Goal: Information Seeking & Learning: Learn about a topic

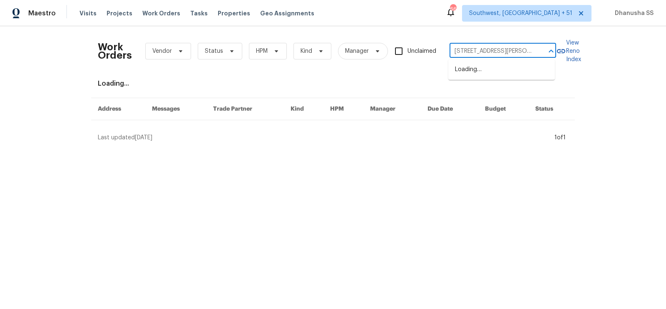
scroll to position [0, 13]
click at [484, 64] on li "6423 Whitt Rd, Durham, NC 27712" at bounding box center [502, 74] width 107 height 22
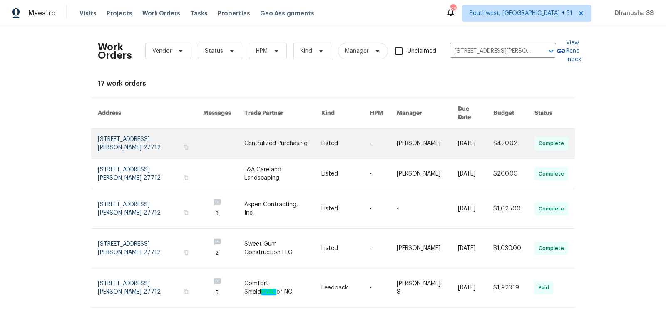
click at [335, 142] on link at bounding box center [346, 144] width 48 height 30
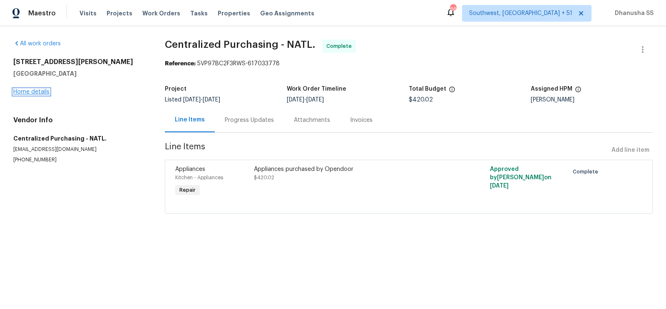
click at [40, 95] on link "Home details" at bounding box center [31, 92] width 36 height 6
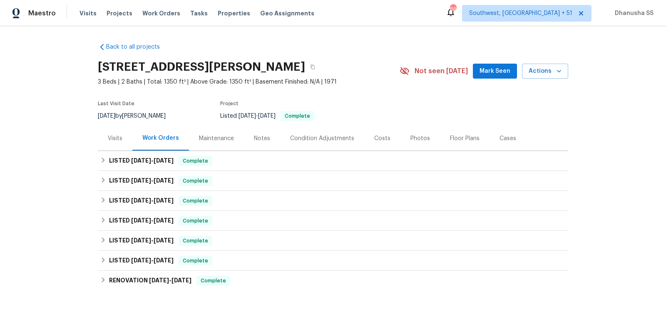
scroll to position [54, 0]
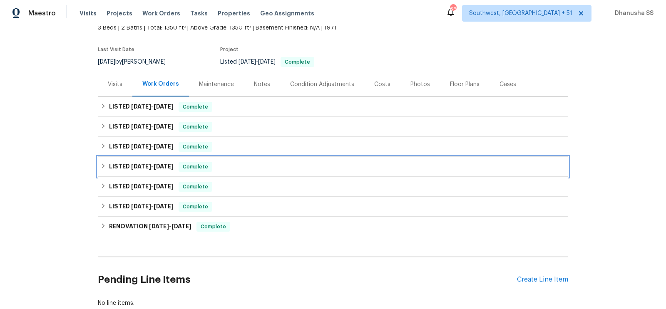
click at [254, 161] on div "LISTED 4/21/25 - 4/21/25 Complete" at bounding box center [333, 167] width 471 height 20
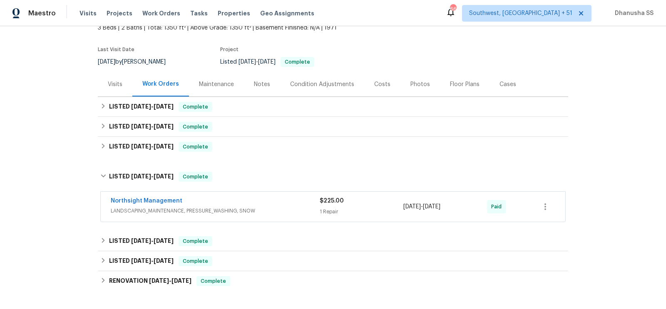
click at [280, 213] on span "LANDSCAPING_MAINTENANCE, PRESSURE_WASHING, SNOW" at bounding box center [215, 211] width 209 height 8
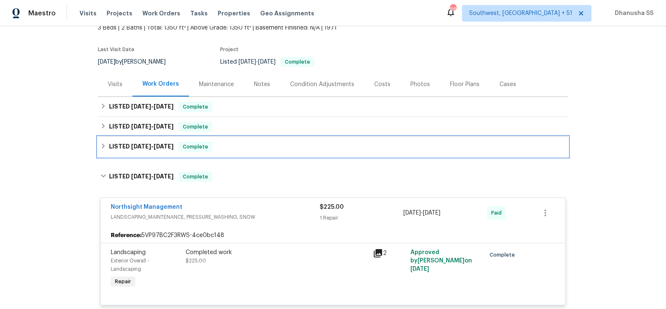
click at [243, 150] on div "LISTED 7/17/25 - 7/28/25 Complete" at bounding box center [333, 147] width 466 height 10
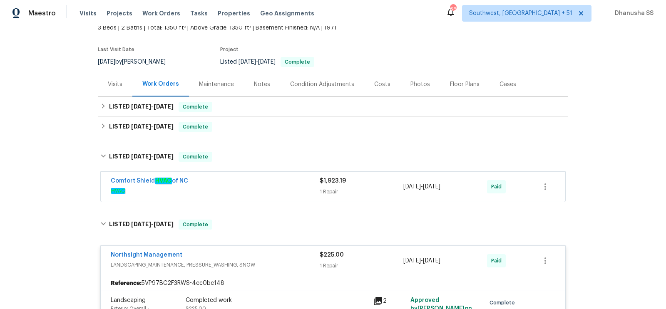
click at [276, 189] on span "HVAC" at bounding box center [215, 191] width 209 height 8
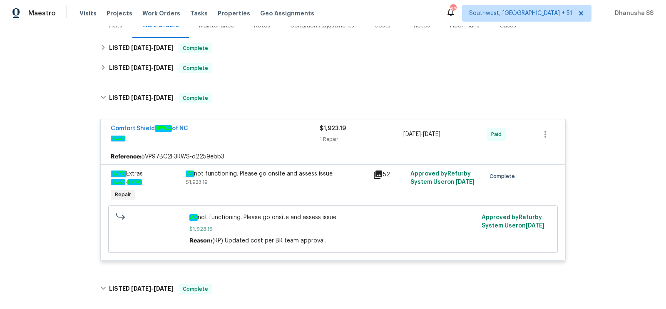
scroll to position [47, 0]
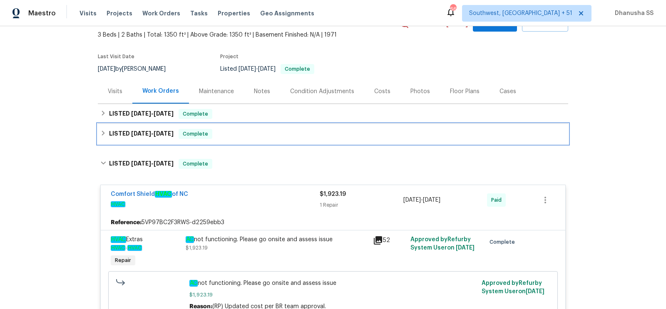
click at [236, 134] on div "LISTED 8/26/25 - 9/5/25 Complete" at bounding box center [333, 134] width 466 height 10
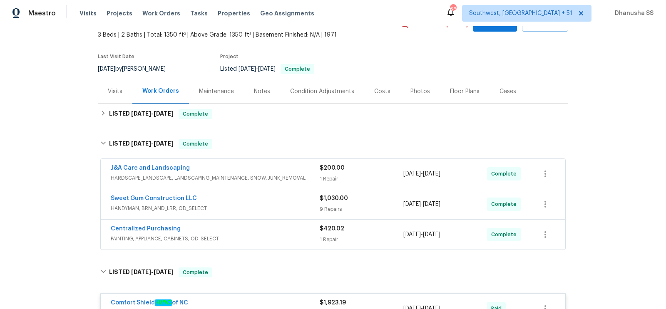
click at [301, 247] on div "Centralized Purchasing PAINTING, APPLIANCE, CABINETS, OD_SELECT $420.02 1 Repai…" at bounding box center [333, 235] width 465 height 30
click at [294, 239] on span "PAINTING, APPLIANCE, CABINETS, OD_SELECT" at bounding box center [215, 239] width 209 height 8
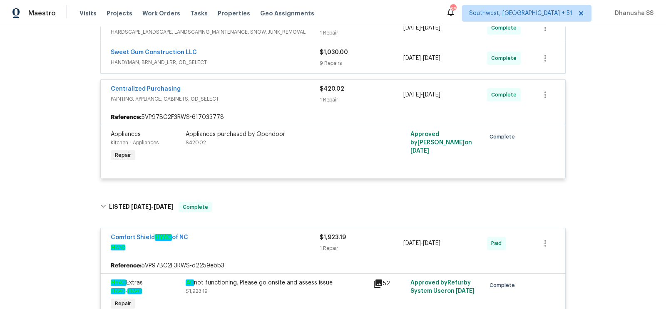
scroll to position [82, 0]
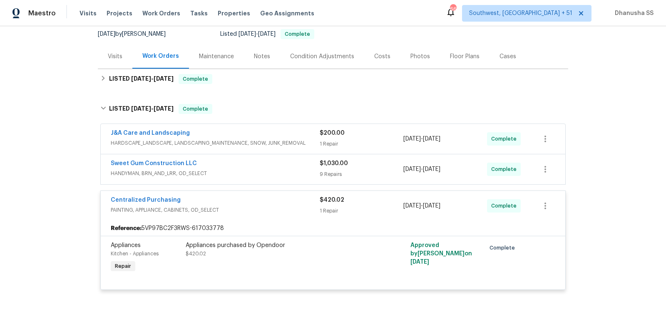
click at [295, 172] on span "HANDYMAN, BRN_AND_LRR, OD_SELECT" at bounding box center [215, 174] width 209 height 8
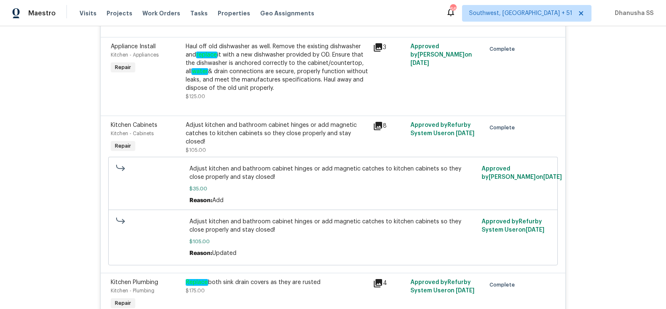
scroll to position [506, 0]
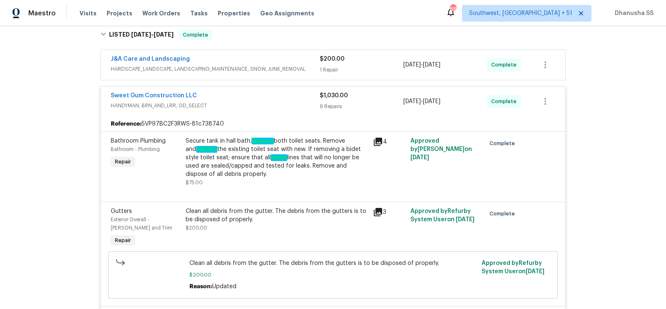
click at [289, 66] on span "HARDSCAPE_LANDSCAPE, LANDSCAPING_MAINTENANCE, SNOW, JUNK_REMOVAL" at bounding box center [215, 69] width 209 height 8
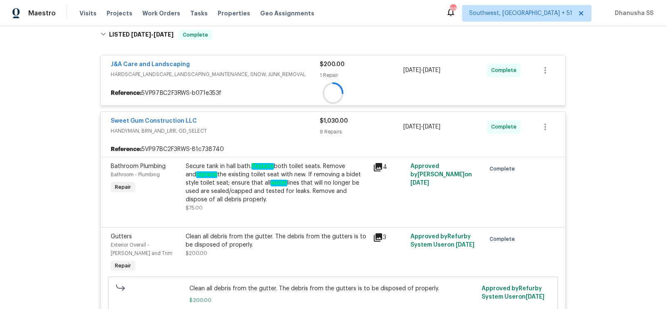
scroll to position [109, 0]
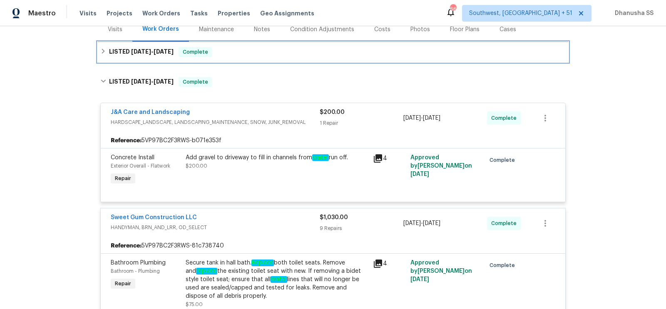
click at [272, 58] on div "LISTED 8/26/25 - 9/5/25 Complete" at bounding box center [333, 52] width 471 height 20
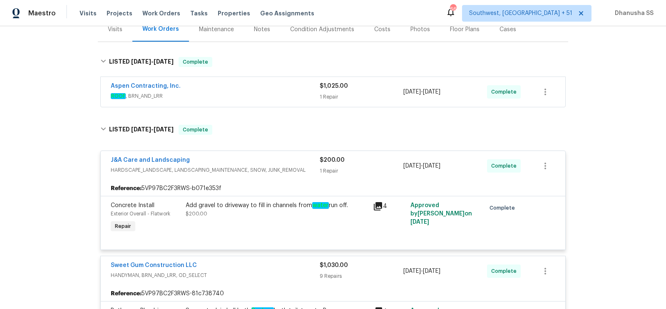
click at [284, 96] on span "ROOF , BRN_AND_LRR" at bounding box center [215, 96] width 209 height 8
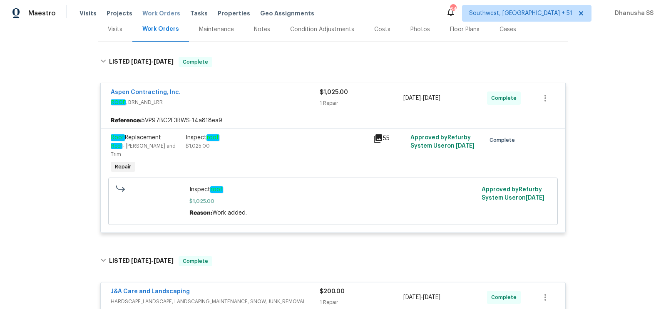
click at [152, 14] on span "Work Orders" at bounding box center [161, 13] width 38 height 8
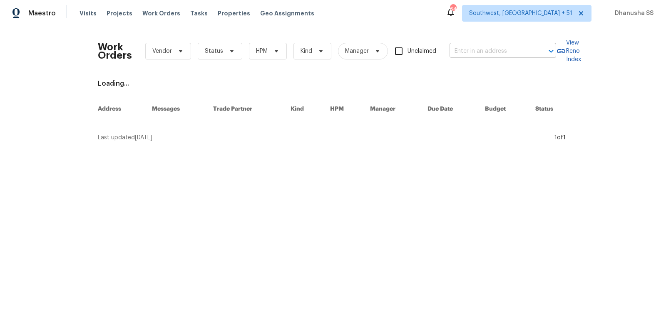
click at [507, 45] on input "text" at bounding box center [491, 51] width 83 height 13
paste input "53044 Ruann Dr, Shelby Township, MI 48316"
type input "53044 Ruann Dr, Shelby Township, MI 48316"
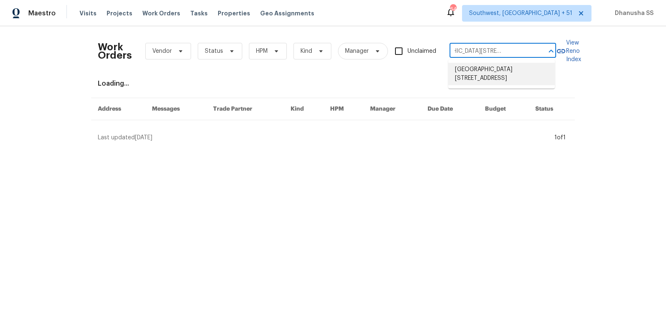
click at [475, 73] on li "53044 Ruann Dr, Shelby Township, MI 48316" at bounding box center [502, 74] width 107 height 22
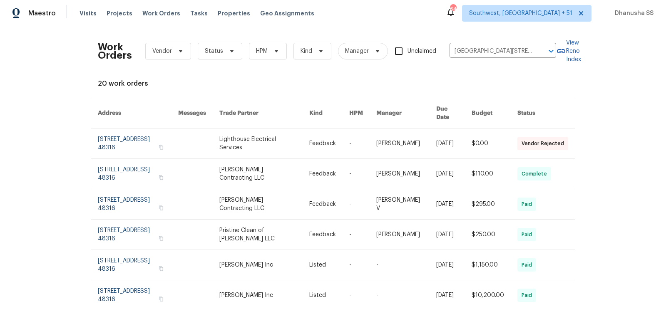
click at [335, 133] on link at bounding box center [329, 144] width 40 height 30
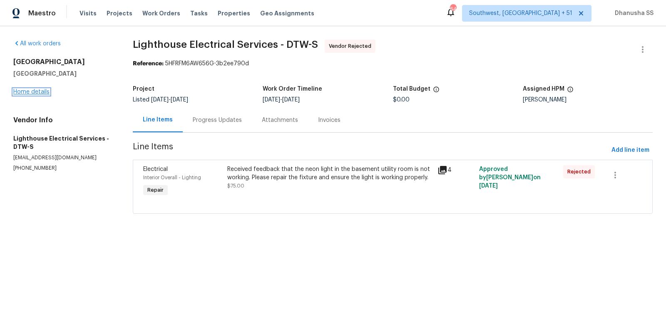
click at [30, 90] on link "Home details" at bounding box center [31, 92] width 36 height 6
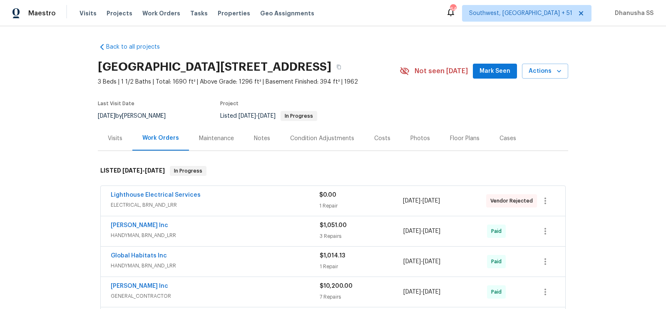
scroll to position [135, 0]
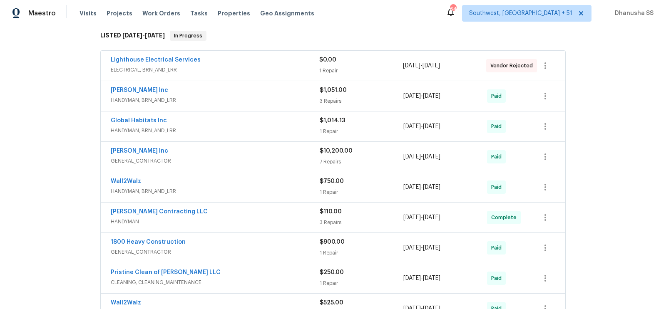
click at [286, 149] on div "Michael Radney Inc" at bounding box center [215, 152] width 209 height 10
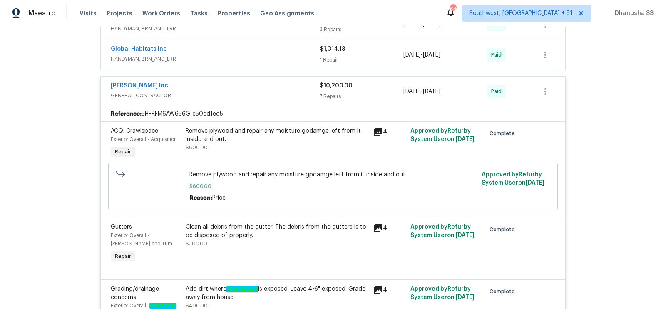
scroll to position [238, 0]
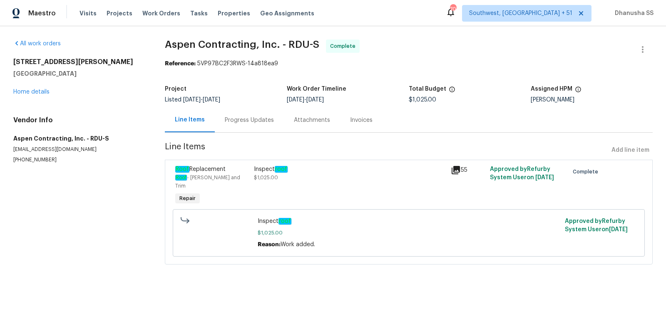
click at [253, 120] on div "Progress Updates" at bounding box center [249, 120] width 49 height 8
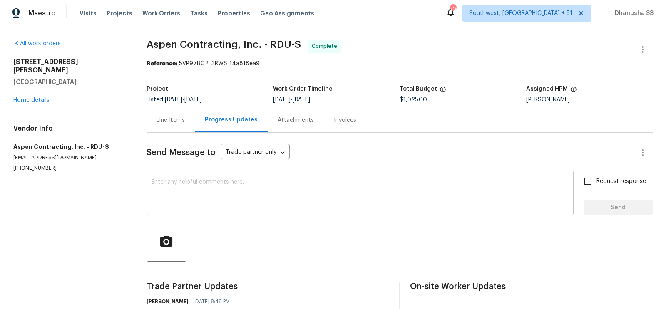
scroll to position [171, 0]
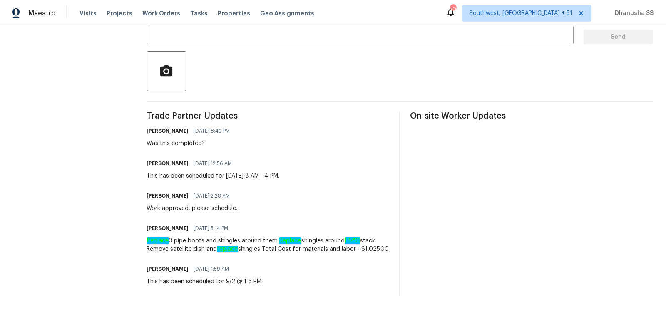
drag, startPoint x: 147, startPoint y: 239, endPoint x: 381, endPoint y: 237, distance: 233.3
click at [381, 237] on div "Replace 3 pipe boots and shingles around them. Replace shingles around HVAC sta…" at bounding box center [268, 245] width 243 height 17
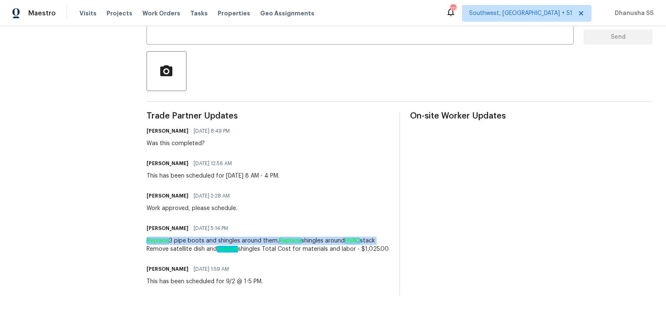
drag, startPoint x: 145, startPoint y: 242, endPoint x: 383, endPoint y: 242, distance: 237.4
click at [383, 242] on div "Replace 3 pipe boots and shingles around them. Replace shingles around HVAC sta…" at bounding box center [268, 245] width 243 height 17
copy div "Replace 3 pipe boots and shingles around them. Replace shingles around HVAC sta…"
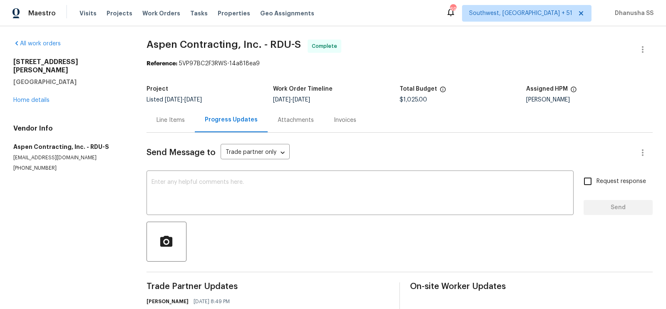
click at [172, 120] on div "Line Items" at bounding box center [171, 120] width 28 height 8
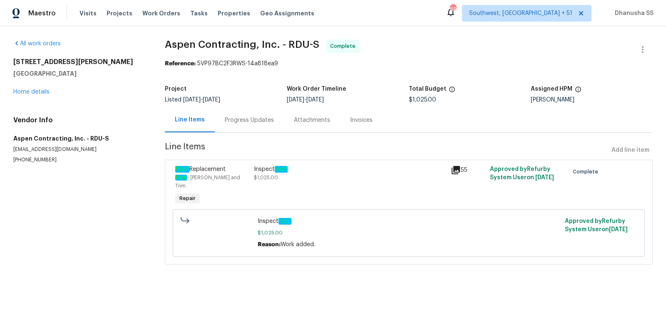
click at [300, 172] on div "Inspect roof" at bounding box center [350, 169] width 192 height 8
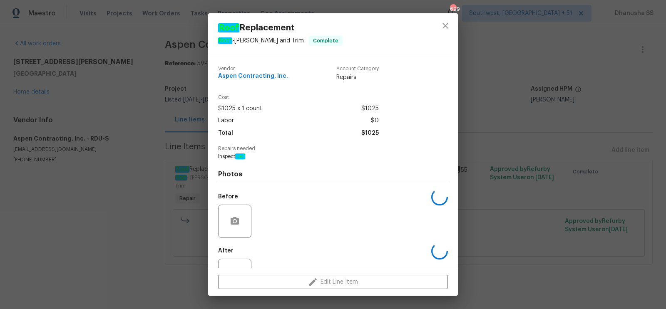
scroll to position [32, 0]
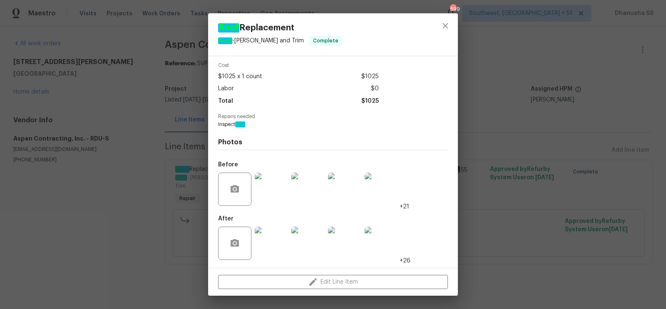
click at [447, 37] on div at bounding box center [445, 34] width 25 height 42
click at [444, 29] on icon "close" at bounding box center [446, 26] width 10 height 10
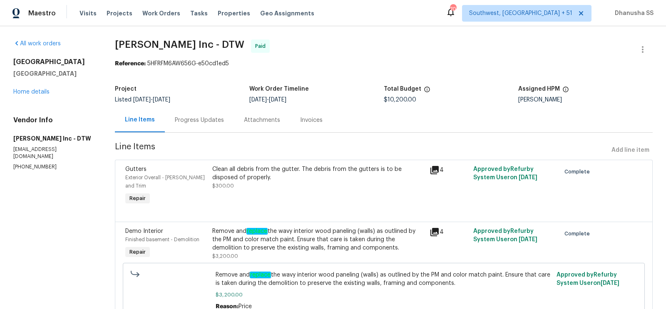
click at [202, 115] on div "Progress Updates" at bounding box center [199, 120] width 69 height 25
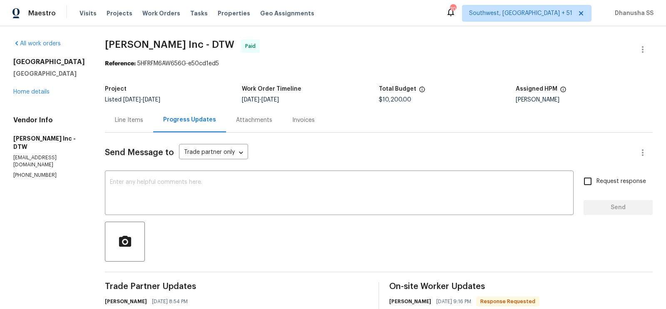
click at [127, 117] on div "Line Items" at bounding box center [129, 120] width 28 height 8
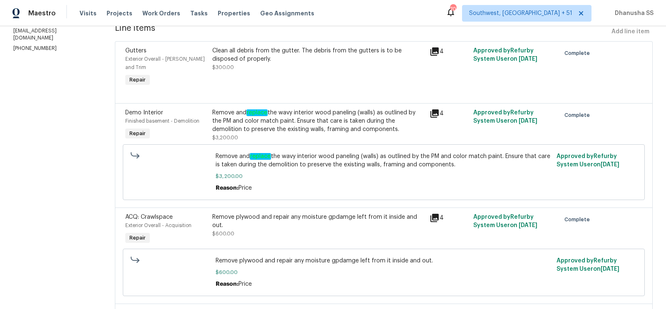
scroll to position [182, 0]
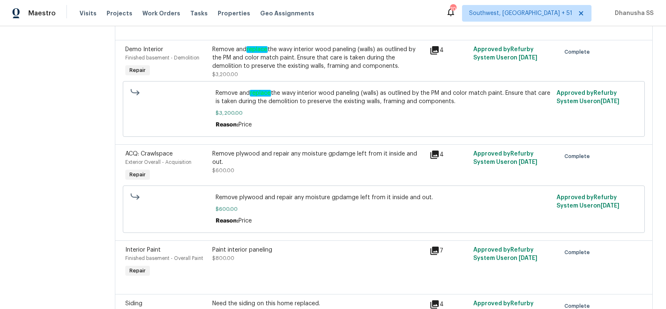
click at [317, 205] on span "$600.00" at bounding box center [384, 209] width 336 height 8
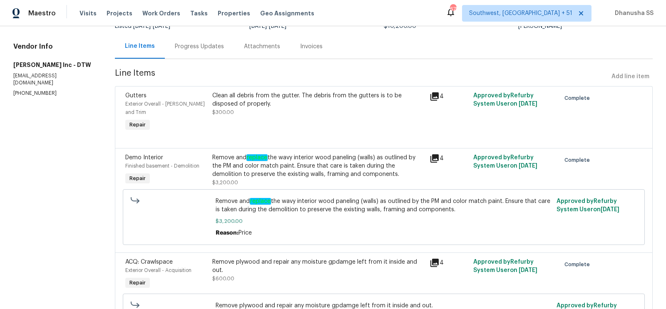
scroll to position [170, 0]
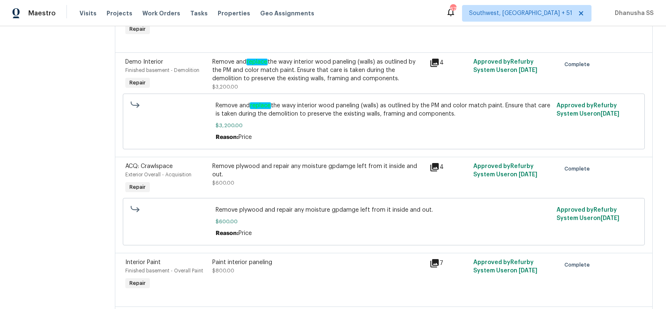
click at [318, 170] on div "Remove plywood and repair any moisture gpdamge left from it inside and out." at bounding box center [318, 170] width 213 height 17
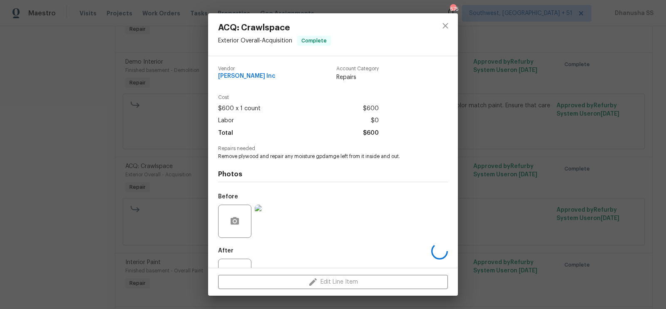
scroll to position [32, 0]
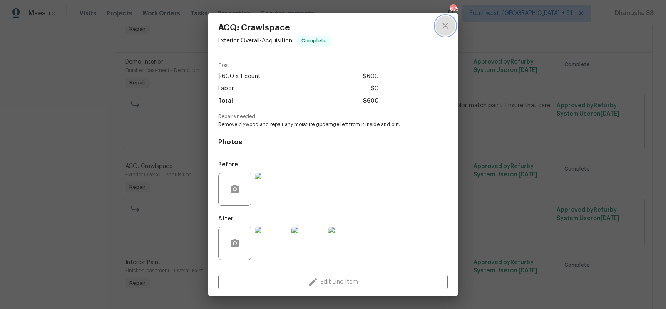
click at [444, 27] on icon "close" at bounding box center [446, 26] width 10 height 10
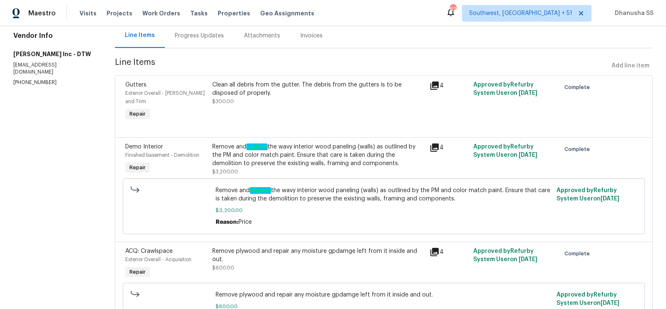
scroll to position [0, 0]
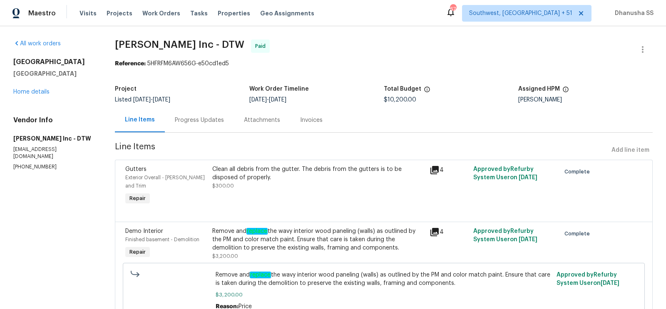
click at [202, 122] on div "Progress Updates" at bounding box center [199, 120] width 49 height 8
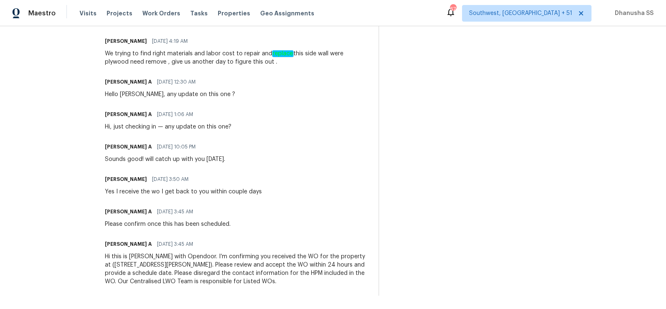
scroll to position [262, 0]
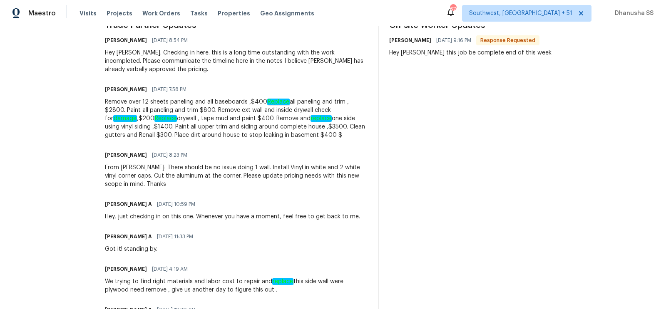
drag, startPoint x: 136, startPoint y: 90, endPoint x: 96, endPoint y: 90, distance: 40.4
click at [96, 90] on div "All work orders 53044 Ruann Dr Shelby Township, MI 48316 Home details Vendor In…" at bounding box center [333, 151] width 666 height 773
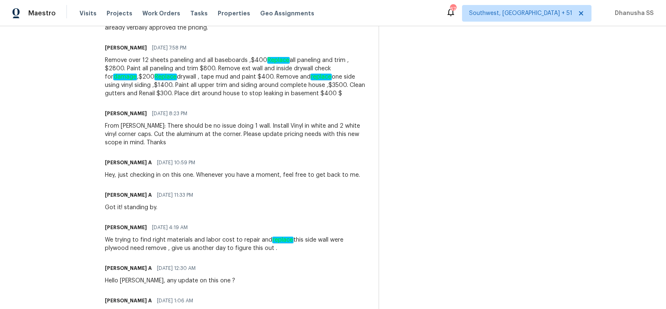
click at [199, 187] on div "Trade Partner Updates Kim Peshek 06/18/2025 8:54 PM Hey Mike. Checking in here.…" at bounding box center [237, 231] width 264 height 503
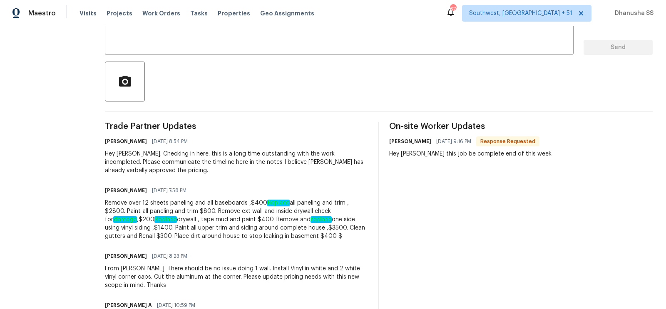
scroll to position [0, 0]
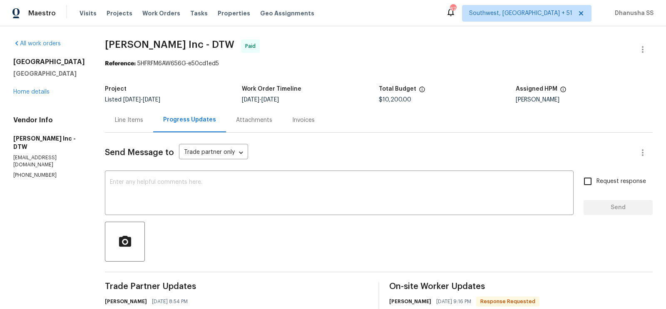
click at [127, 122] on div "Line Items" at bounding box center [129, 120] width 28 height 8
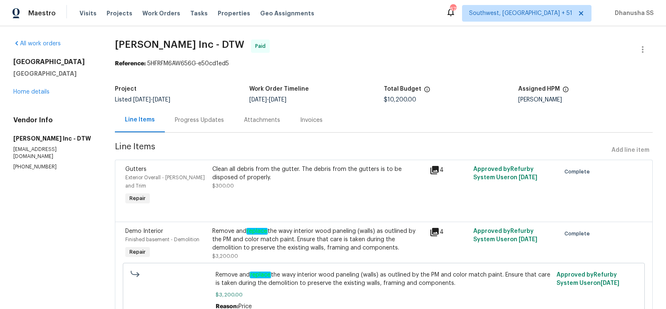
click at [204, 128] on div "Progress Updates" at bounding box center [199, 120] width 69 height 25
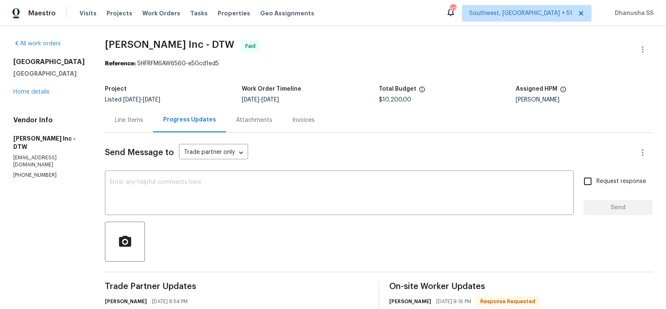
click at [121, 119] on div "Line Items" at bounding box center [129, 120] width 28 height 8
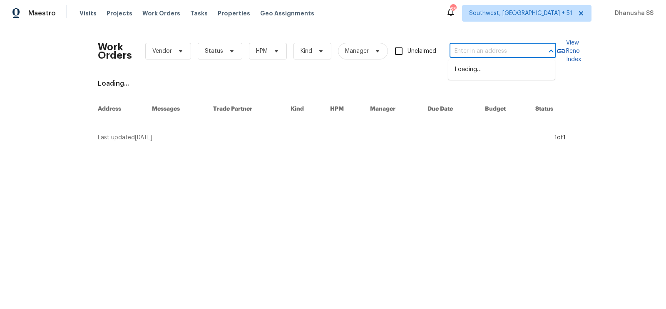
click at [506, 56] on input "text" at bounding box center [491, 51] width 83 height 13
type input "[STREET_ADDRESS]"
click at [494, 75] on li "[STREET_ADDRESS]" at bounding box center [502, 70] width 107 height 14
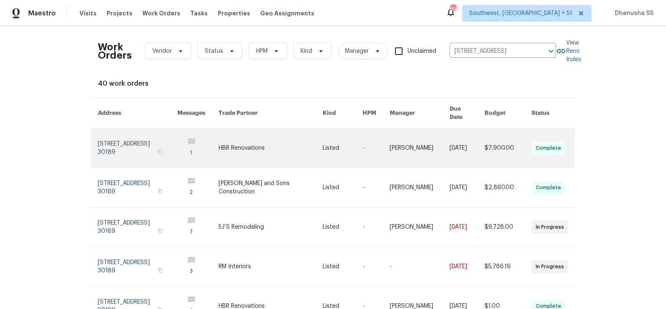
click at [278, 129] on link at bounding box center [271, 148] width 104 height 39
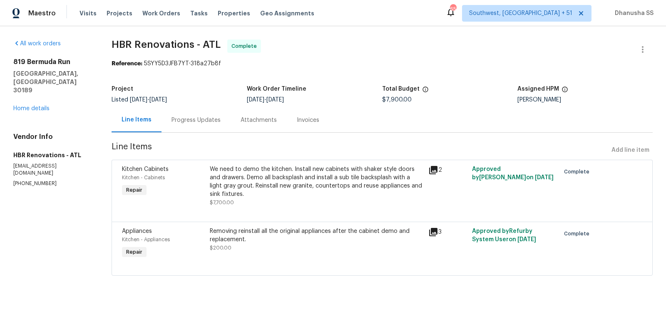
click at [25, 97] on div "All work orders 819 Bermuda Run Woodstock, GA 30189 Home details Vendor Info HB…" at bounding box center [52, 114] width 78 height 148
click at [28, 106] on link "Home details" at bounding box center [31, 109] width 36 height 6
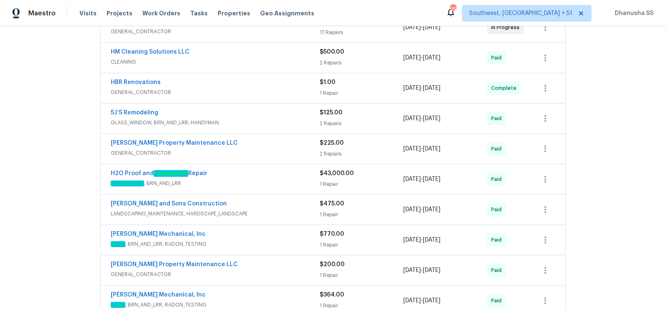
scroll to position [232, 0]
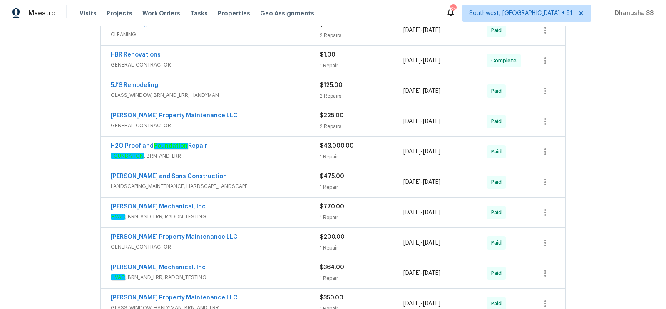
click at [269, 147] on div "H2O Proof and Foundation Repair" at bounding box center [215, 147] width 209 height 10
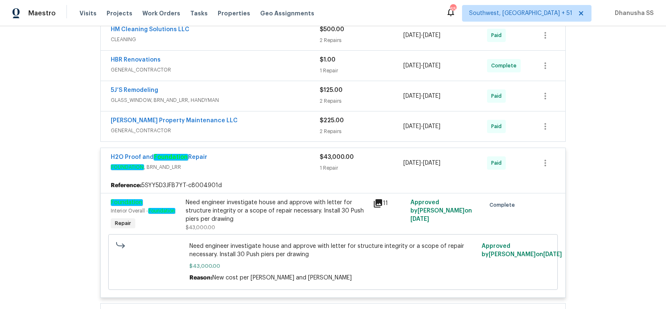
click at [290, 121] on div "Glen Property Maintenance LLC" at bounding box center [215, 122] width 209 height 10
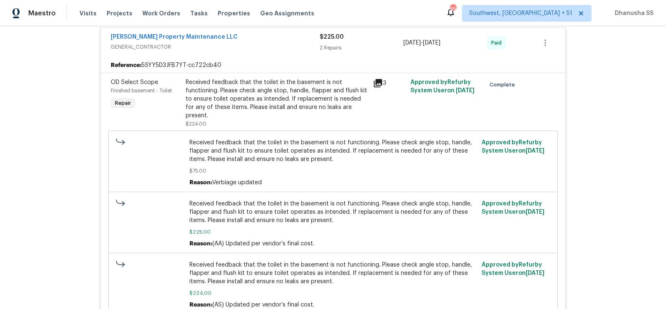
scroll to position [212, 0]
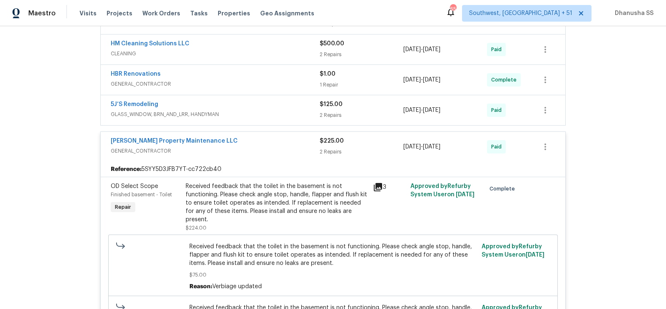
click at [276, 106] on div "5J’S Remodeling" at bounding box center [215, 105] width 209 height 10
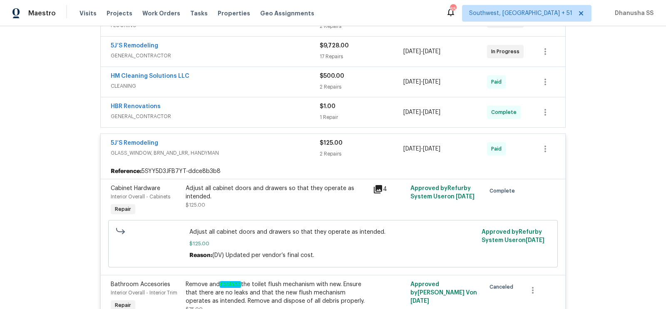
scroll to position [178, 0]
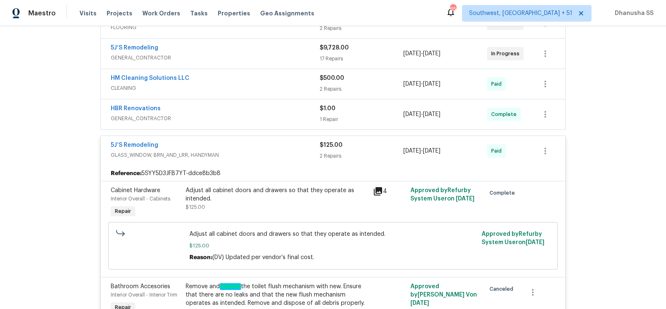
click at [278, 117] on span "GENERAL_CONTRACTOR" at bounding box center [215, 119] width 209 height 8
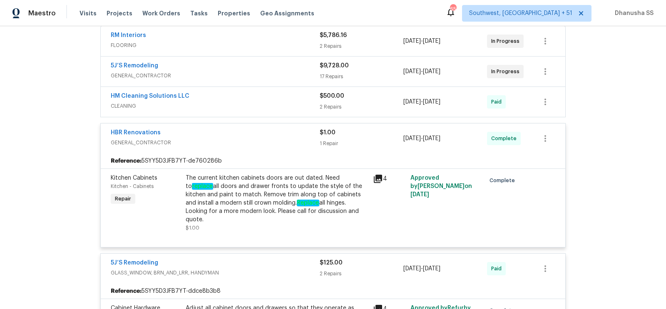
scroll to position [150, 0]
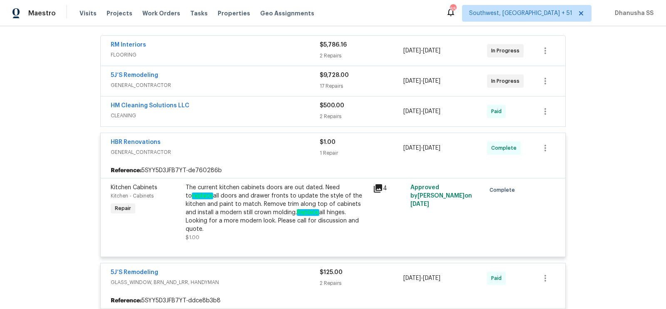
click at [277, 107] on div "HM Cleaning Solutions LLC" at bounding box center [215, 107] width 209 height 10
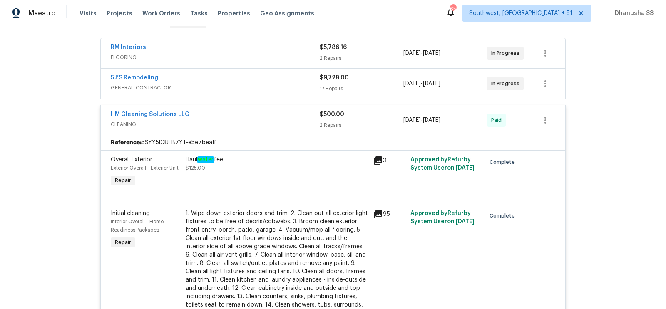
scroll to position [130, 0]
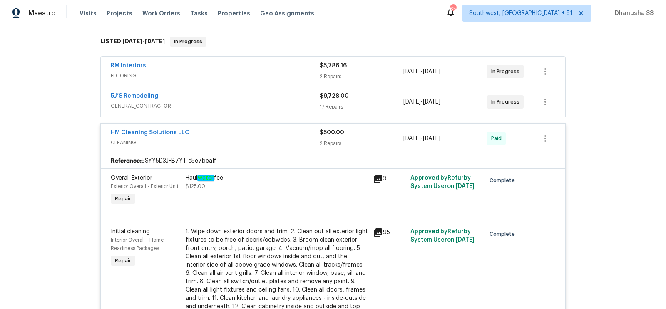
click at [271, 105] on span "GENERAL_CONTRACTOR" at bounding box center [215, 106] width 209 height 8
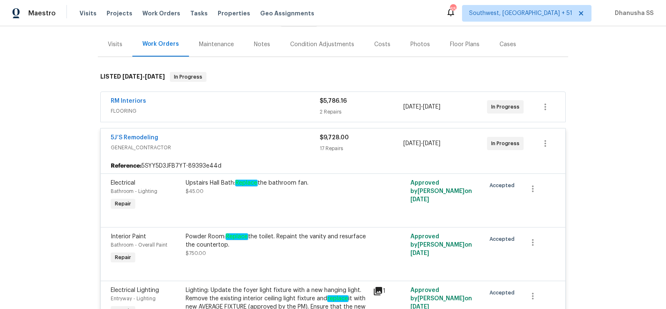
scroll to position [94, 0]
click at [289, 109] on span "FLOORING" at bounding box center [215, 111] width 209 height 8
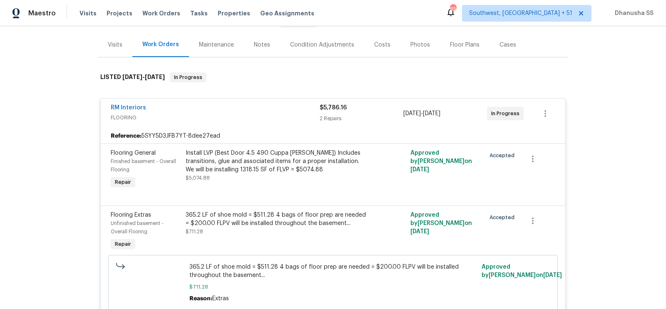
scroll to position [0, 0]
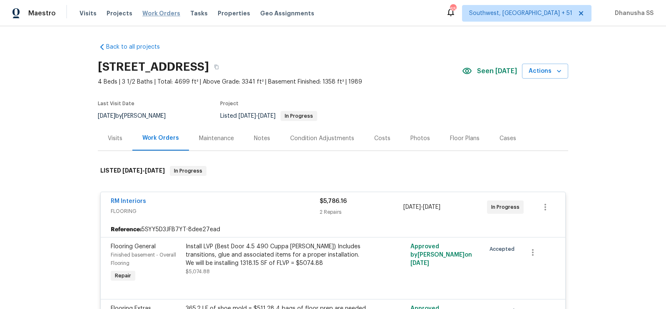
click at [156, 14] on span "Work Orders" at bounding box center [161, 13] width 38 height 8
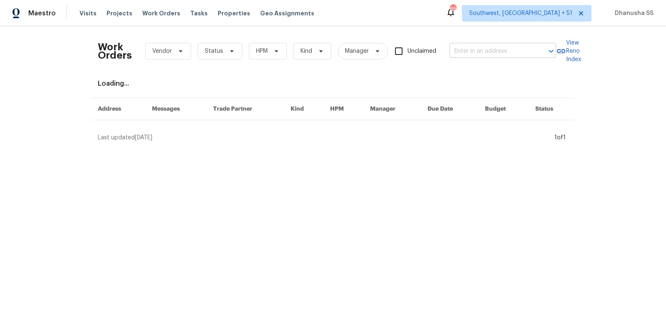
click at [464, 48] on input "text" at bounding box center [491, 51] width 83 height 13
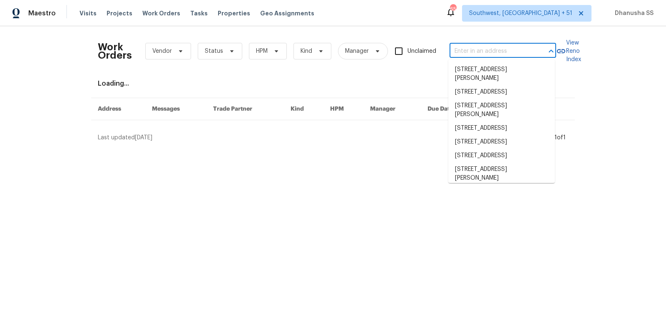
paste input "3352 Arnsby Rd, Columbus, OH 43232"
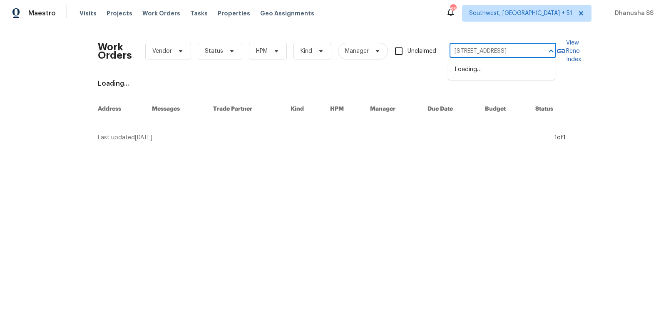
scroll to position [0, 27]
type input "3352 Arnsby Rd, Columbus, OH 43232"
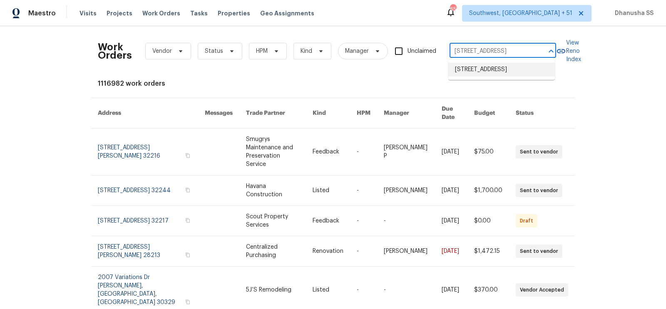
click at [477, 77] on li "3352 Arnsby Rd, Columbus, OH 43232" at bounding box center [502, 70] width 107 height 14
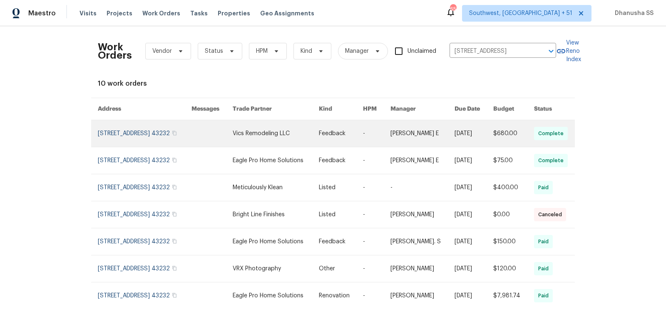
click at [362, 132] on td "-" at bounding box center [370, 133] width 27 height 27
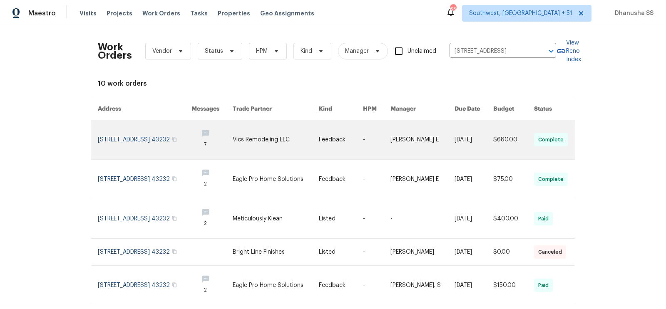
click at [327, 144] on link at bounding box center [341, 139] width 45 height 39
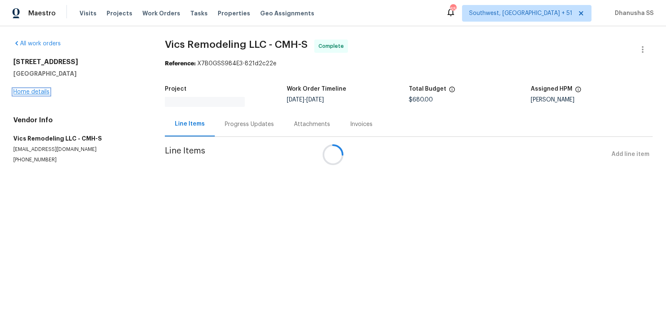
click at [40, 92] on link "Home details" at bounding box center [31, 92] width 36 height 6
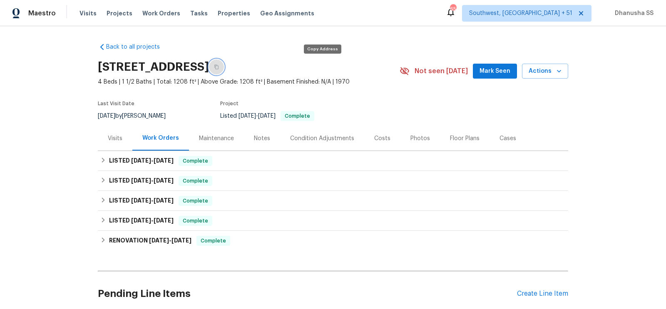
click at [224, 71] on button "button" at bounding box center [216, 67] width 15 height 15
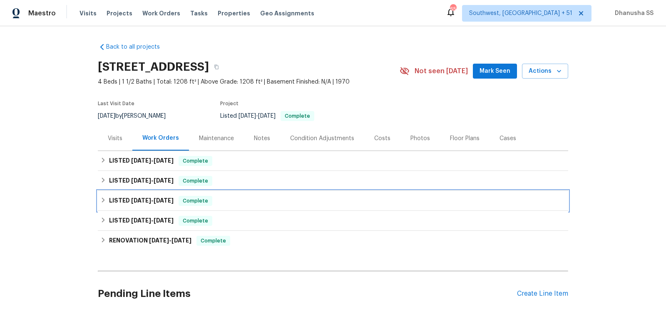
click at [256, 202] on div "LISTED 3/13/25 - 3/17/25 Complete" at bounding box center [333, 201] width 466 height 10
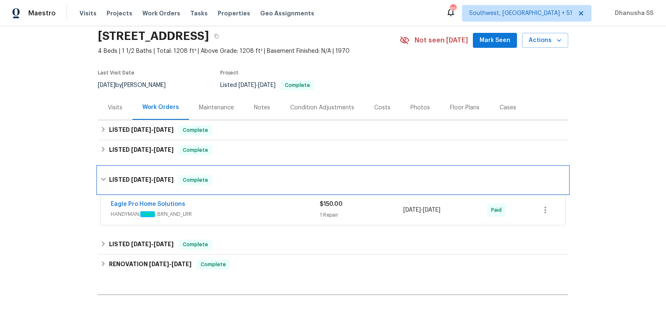
scroll to position [36, 0]
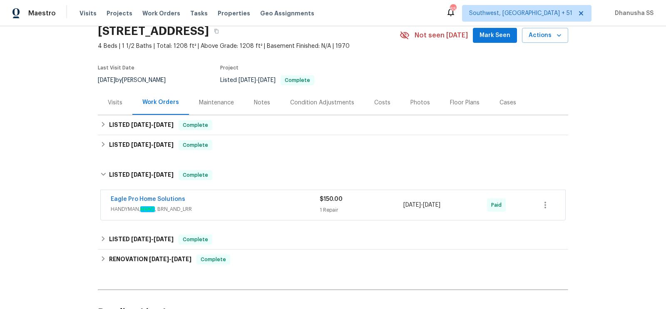
click at [259, 202] on div "Eagle Pro Home Solutions" at bounding box center [215, 200] width 209 height 10
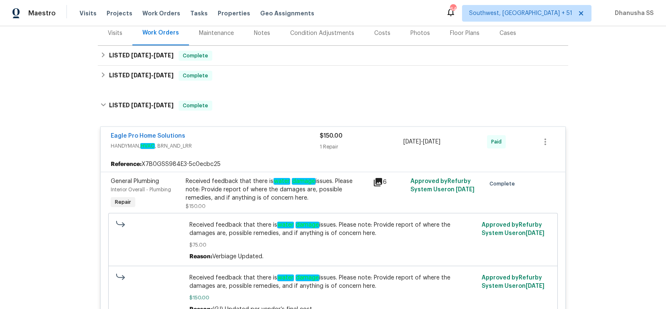
scroll to position [106, 0]
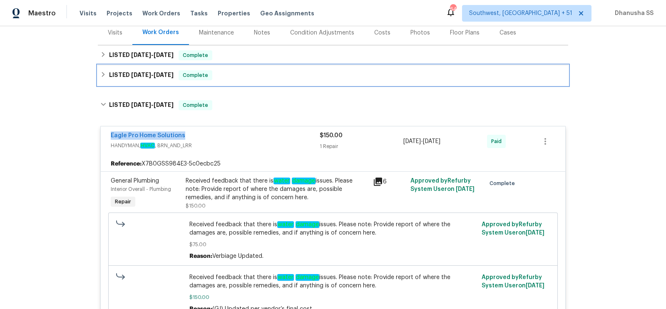
click at [230, 77] on div "LISTED 4/7/25 - 6/29/25 Complete" at bounding box center [333, 75] width 466 height 10
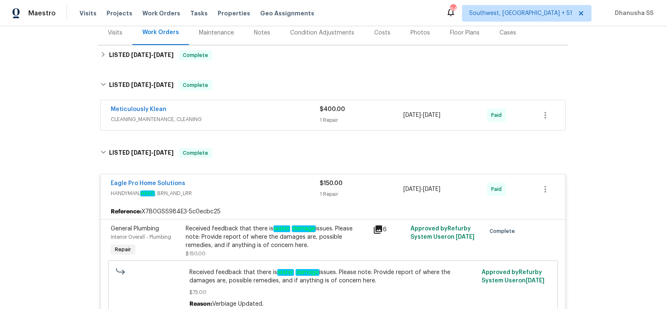
click at [287, 114] on div "Meticulously Klean" at bounding box center [215, 110] width 209 height 10
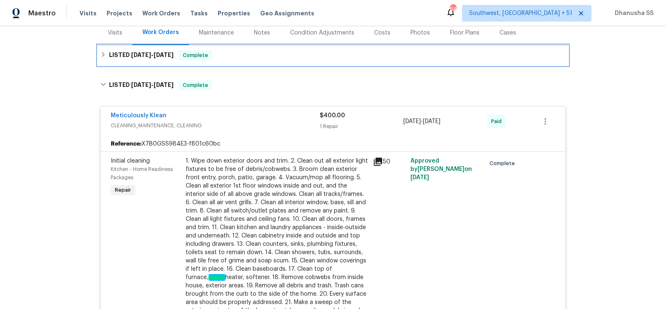
click at [245, 55] on div "LISTED 9/5/25 - 9/15/25 Complete" at bounding box center [333, 55] width 466 height 10
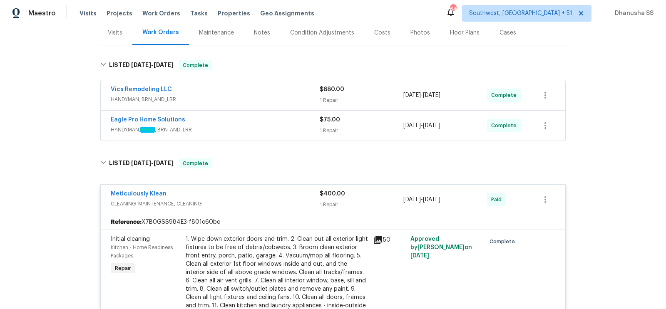
click at [279, 128] on span "HANDYMAN, HVAC , BRN_AND_LRR" at bounding box center [215, 130] width 209 height 8
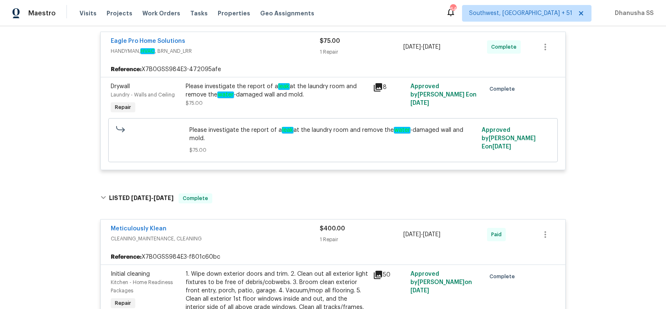
scroll to position [47, 0]
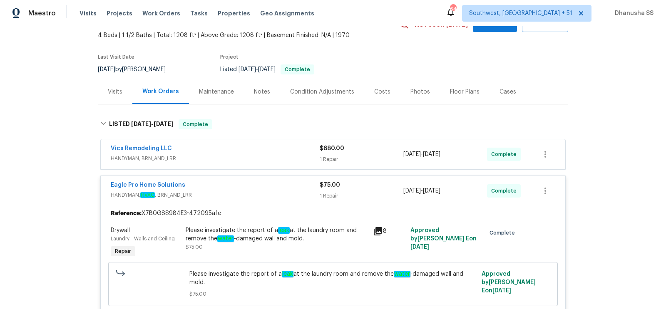
click at [269, 148] on div "Vics Remodeling LLC" at bounding box center [215, 150] width 209 height 10
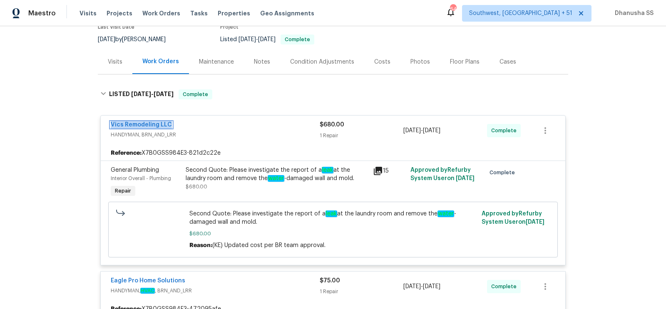
scroll to position [0, 0]
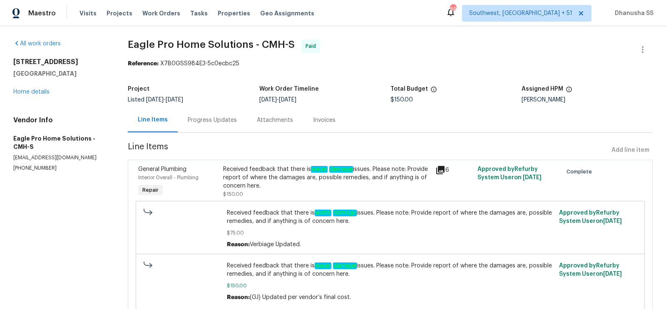
click at [204, 123] on div "Progress Updates" at bounding box center [212, 120] width 49 height 8
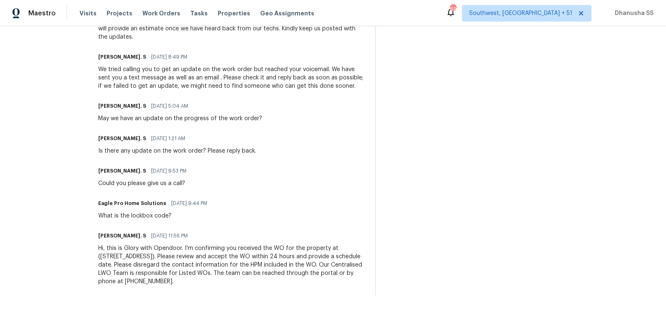
scroll to position [247, 0]
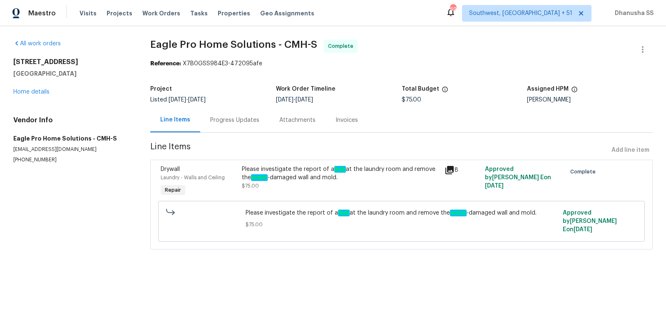
click at [230, 115] on div "Progress Updates" at bounding box center [234, 120] width 69 height 25
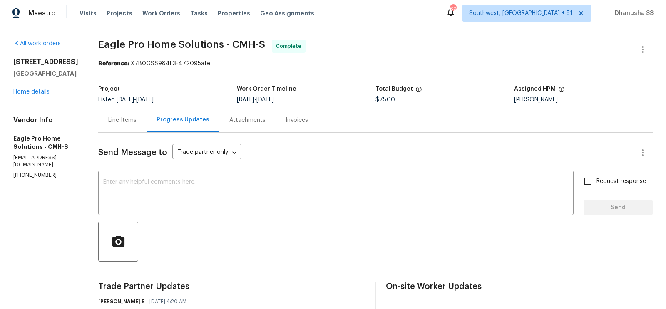
click at [137, 117] on div "Line Items" at bounding box center [122, 120] width 28 height 8
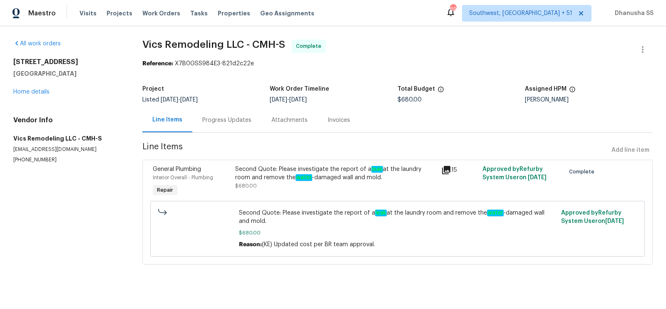
click at [222, 122] on div "Progress Updates" at bounding box center [226, 120] width 49 height 8
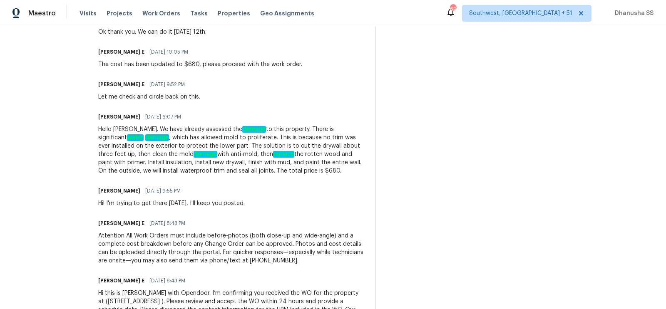
scroll to position [51, 0]
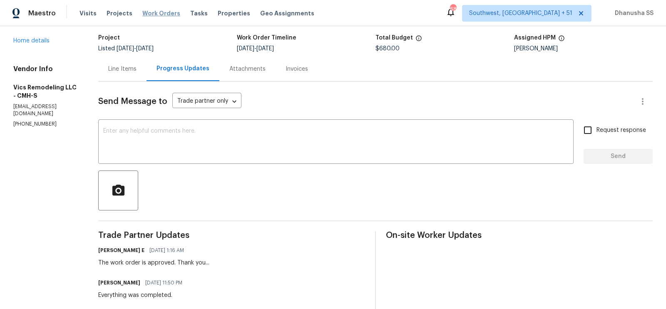
click at [145, 9] on span "Work Orders" at bounding box center [161, 13] width 38 height 8
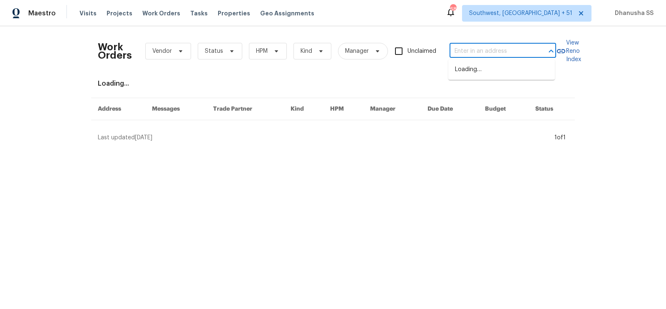
click at [491, 46] on input "text" at bounding box center [491, 51] width 83 height 13
paste input "6300 NW 13th Ave, Ocala, FL 34475"
type input "6300 NW 13th Ave, Ocala, FL 34475"
click at [479, 77] on li "6300 NW 13th Ave, Ocala, FL 34475" at bounding box center [502, 70] width 107 height 14
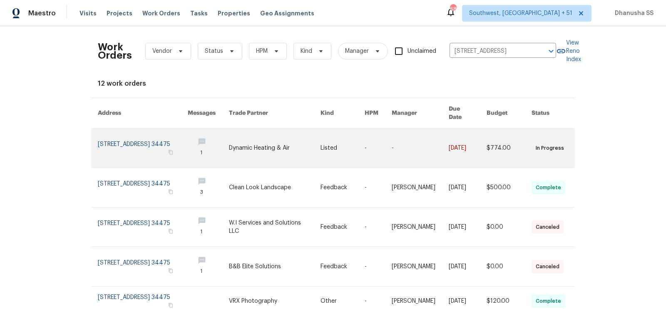
click at [326, 148] on link at bounding box center [343, 148] width 44 height 39
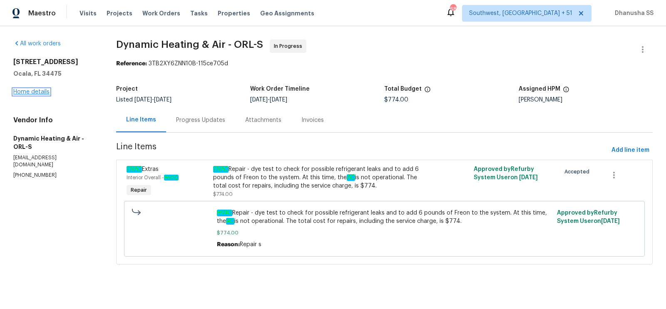
click at [38, 89] on link "Home details" at bounding box center [31, 92] width 36 height 6
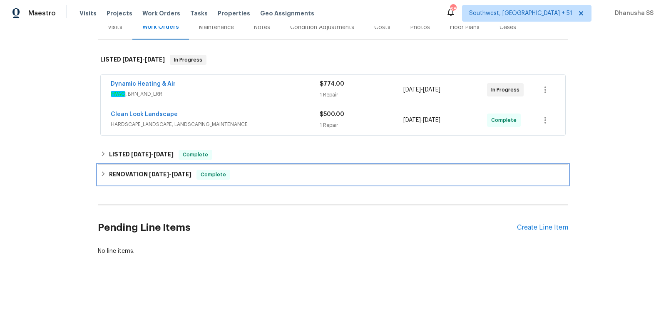
click at [270, 176] on div "RENOVATION 7/22/25 - 8/22/25 Complete" at bounding box center [333, 175] width 466 height 10
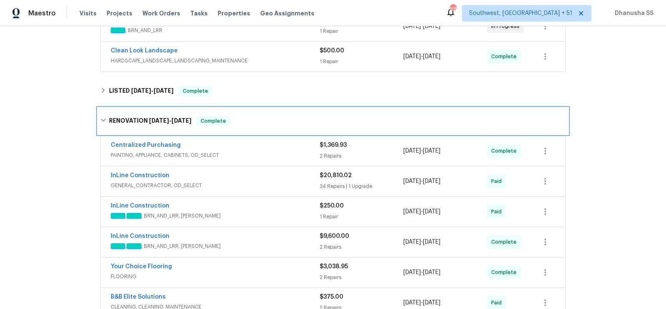
scroll to position [262, 0]
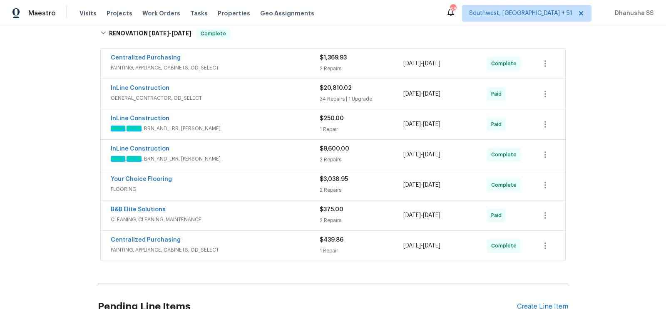
click at [275, 122] on div "InLine Construction" at bounding box center [215, 120] width 209 height 10
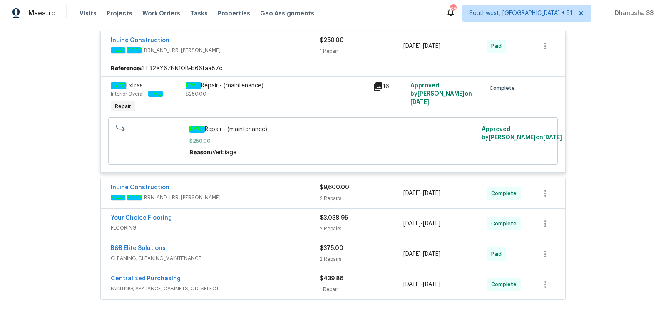
scroll to position [381, 0]
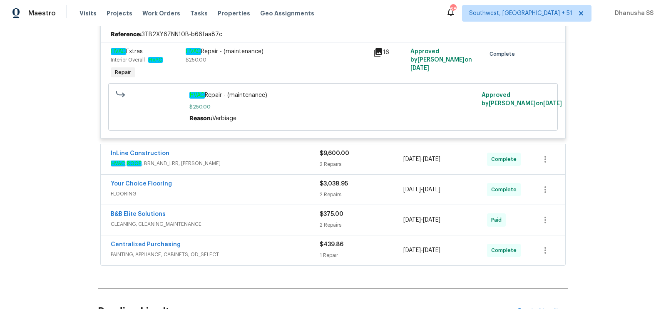
click at [278, 153] on div "InLine Construction" at bounding box center [215, 155] width 209 height 10
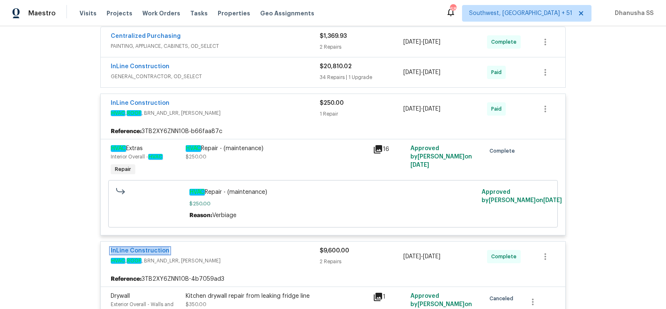
scroll to position [224, 0]
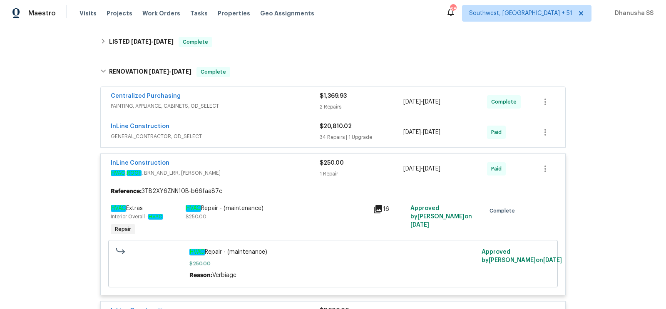
click at [283, 132] on span "GENERAL_CONTRACTOR, OD_SELECT" at bounding box center [215, 136] width 209 height 8
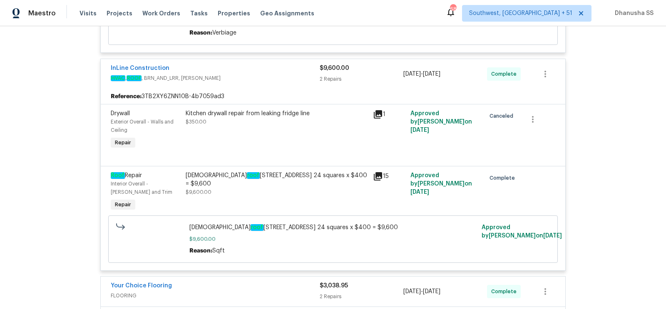
scroll to position [2912, 0]
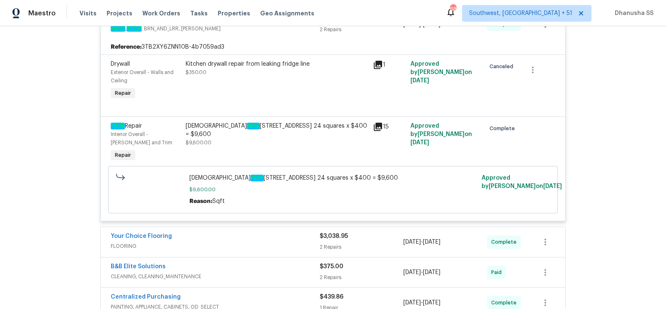
click at [225, 147] on div "15+ year old roof 6300 NW 13th Ave Ocala, FL 34475 24 squares x $400 = $9,600 $…" at bounding box center [277, 134] width 182 height 25
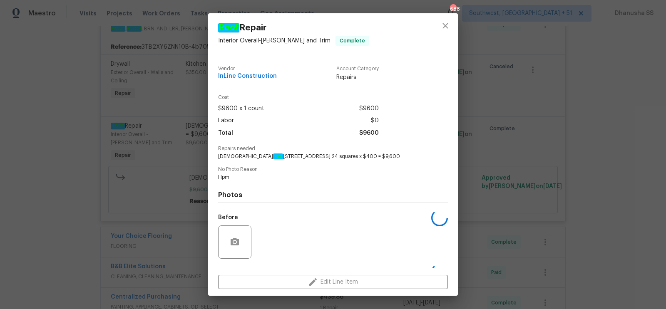
scroll to position [53, 0]
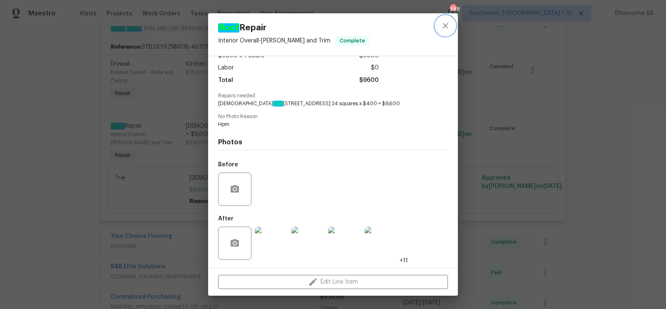
click at [447, 25] on icon "close" at bounding box center [446, 26] width 10 height 10
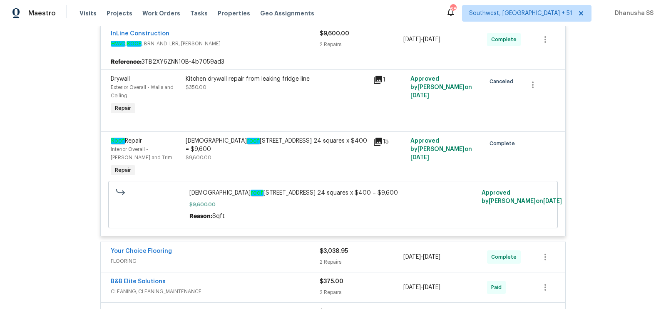
scroll to position [2895, 0]
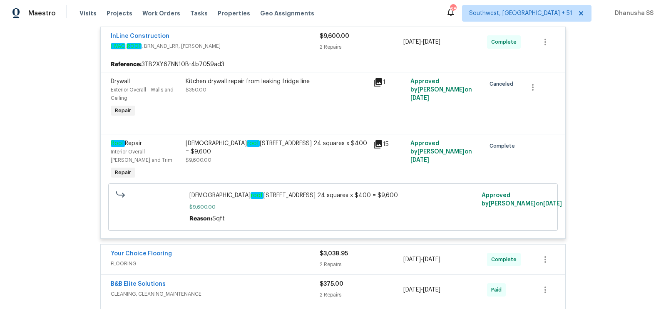
click at [221, 94] on div "Kitchen drywall repair from leaking fridge line $350.00" at bounding box center [277, 85] width 182 height 17
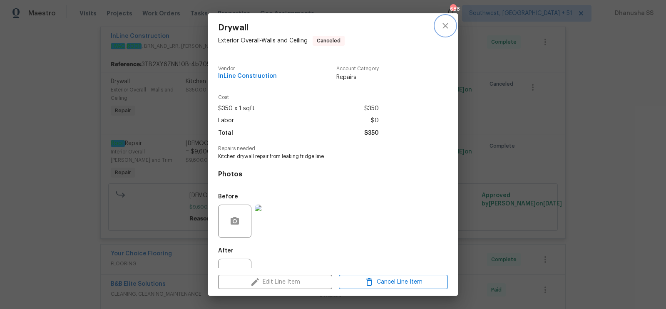
click at [447, 22] on icon "close" at bounding box center [446, 26] width 10 height 10
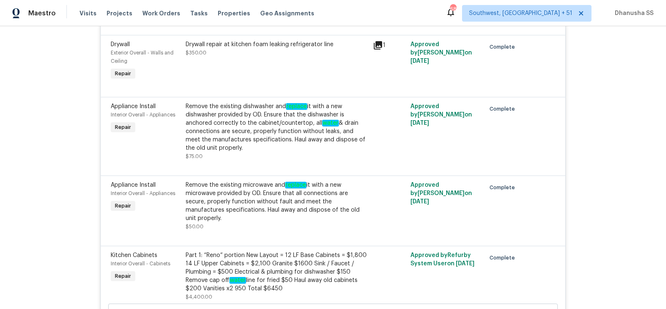
scroll to position [1763, 0]
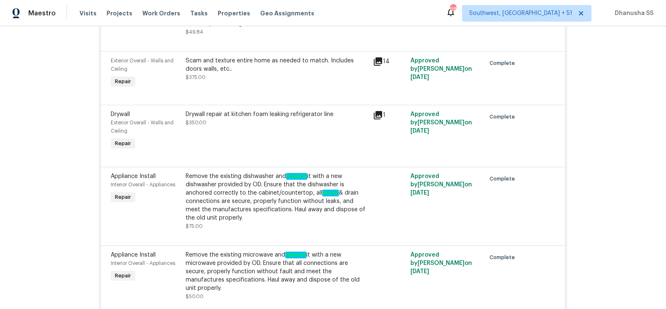
click at [259, 127] on div "Drywall repair at kitchen foam leaking refrigerator line $350.00" at bounding box center [277, 118] width 182 height 17
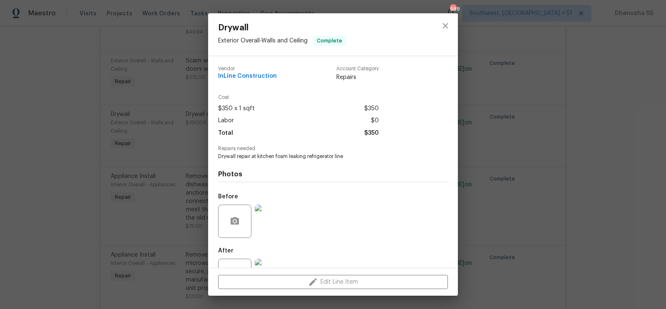
scroll to position [32, 0]
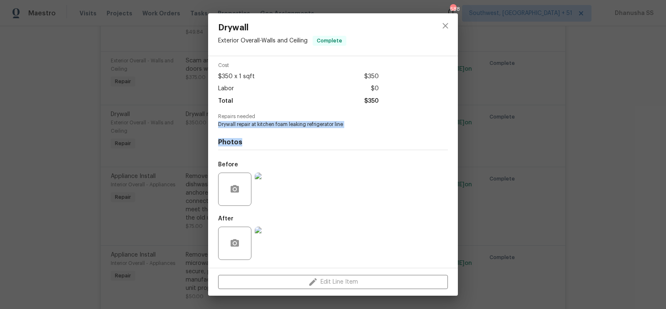
drag, startPoint x: 220, startPoint y: 127, endPoint x: 369, endPoint y: 141, distance: 150.2
click at [369, 141] on div "Vendor InLine Construction Account Category Repairs Cost $350 x 1 sqft $350 Lab…" at bounding box center [333, 146] width 230 height 238
click at [327, 135] on div "Photos Before After" at bounding box center [333, 196] width 230 height 137
click at [327, 127] on span "Drywall repair at kitchen foam leaking refrigerator line" at bounding box center [321, 124] width 207 height 7
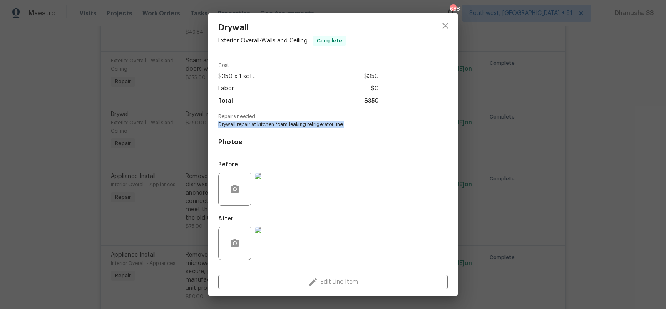
click at [327, 127] on span "Drywall repair at kitchen foam leaking refrigerator line" at bounding box center [321, 124] width 207 height 7
copy span "Drywall repair at kitchen foam leaking refrigerator line"
click at [455, 27] on div at bounding box center [445, 34] width 25 height 42
click at [450, 27] on icon "close" at bounding box center [446, 26] width 10 height 10
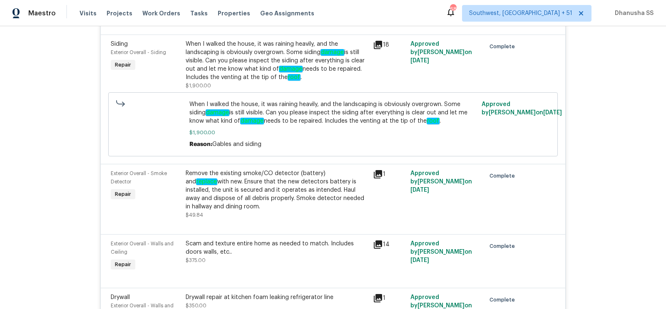
scroll to position [1498, 0]
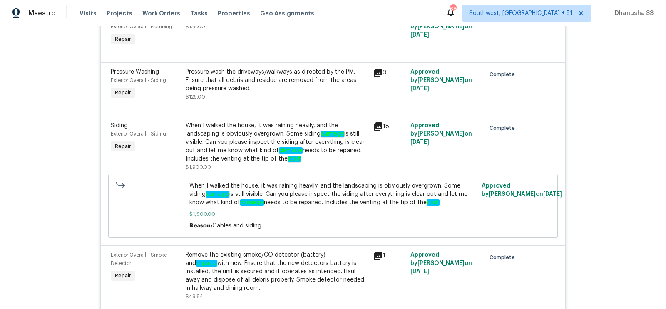
click at [265, 163] on div "When I walked the house, it was raining heavily, and the landscaping is obvious…" at bounding box center [277, 143] width 182 height 42
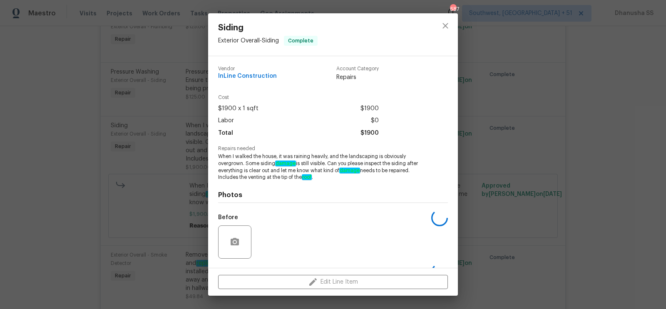
scroll to position [53, 0]
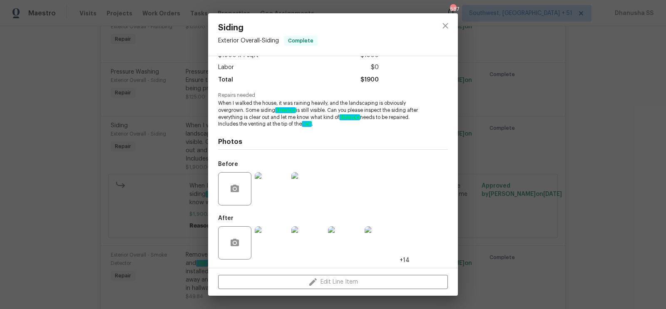
click at [273, 195] on img at bounding box center [271, 188] width 33 height 33
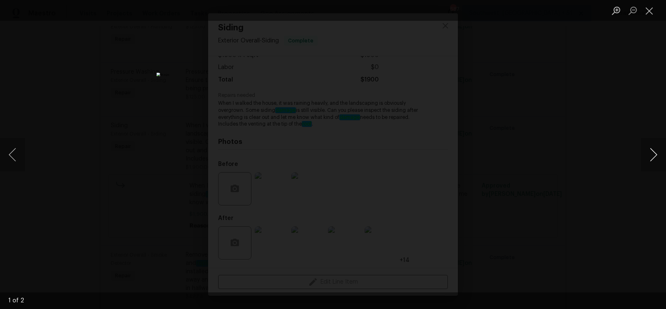
click at [654, 155] on button "Next image" at bounding box center [653, 154] width 25 height 33
click at [604, 113] on div "Lightbox" at bounding box center [333, 154] width 666 height 309
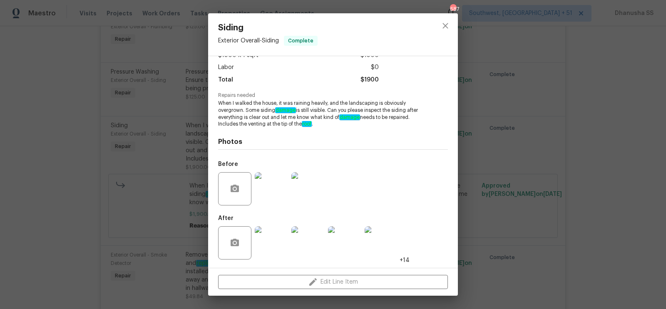
click at [282, 237] on img at bounding box center [271, 243] width 33 height 33
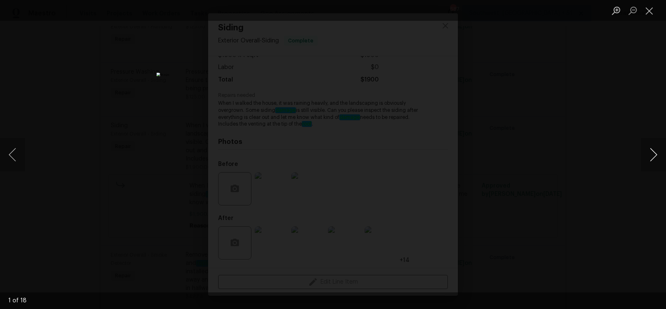
click at [657, 160] on button "Next image" at bounding box center [653, 154] width 25 height 33
click at [656, 12] on button "Close lightbox" at bounding box center [649, 10] width 17 height 15
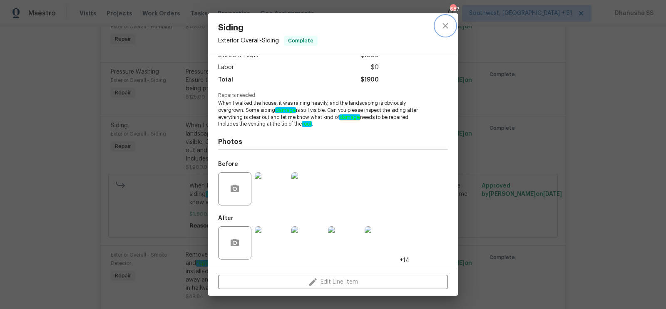
click at [444, 31] on button "close" at bounding box center [446, 26] width 20 height 20
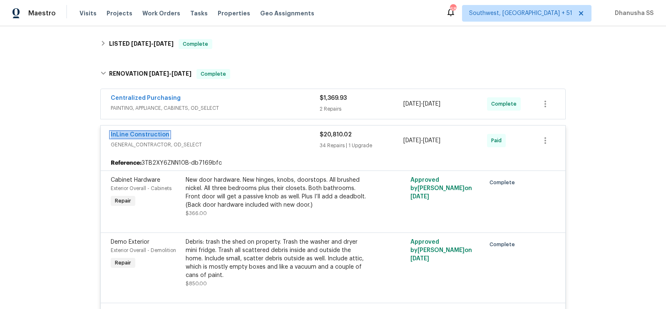
scroll to position [182, 0]
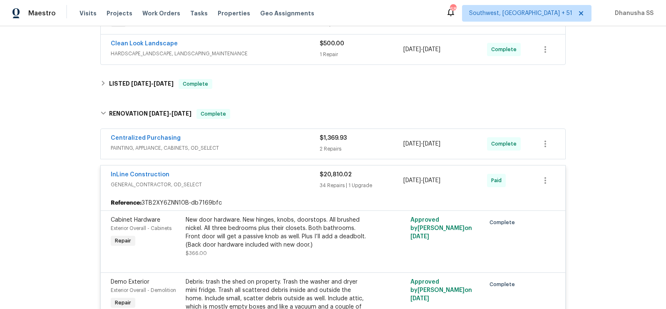
click at [288, 148] on span "PAINTING, APPLIANCE, CABINETS, OD_SELECT" at bounding box center [215, 148] width 209 height 8
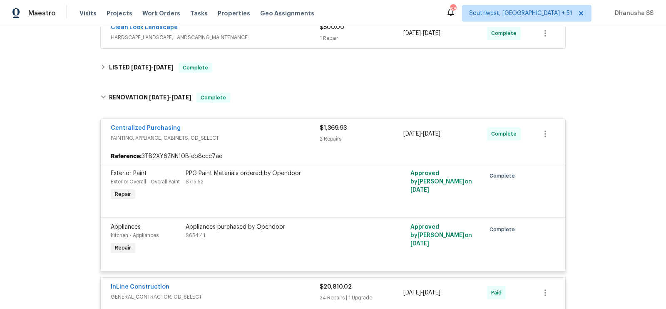
scroll to position [199, 0]
click at [276, 148] on div "Reference: 3TB2XY6ZNN10B-eb8ccc7ae" at bounding box center [333, 155] width 465 height 15
click at [261, 136] on span "PAINTING, APPLIANCE, CABINETS, OD_SELECT" at bounding box center [215, 137] width 209 height 8
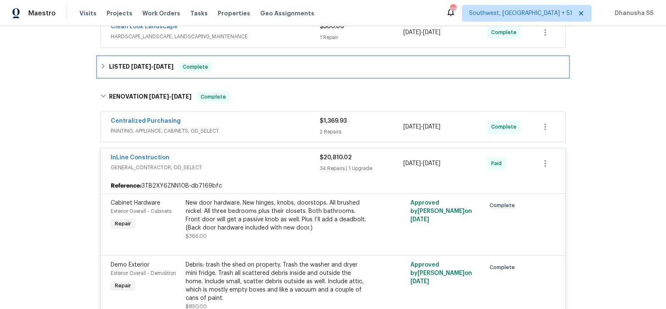
click at [239, 62] on div "LISTED 8/19/25 - 8/20/25 Complete" at bounding box center [333, 67] width 466 height 10
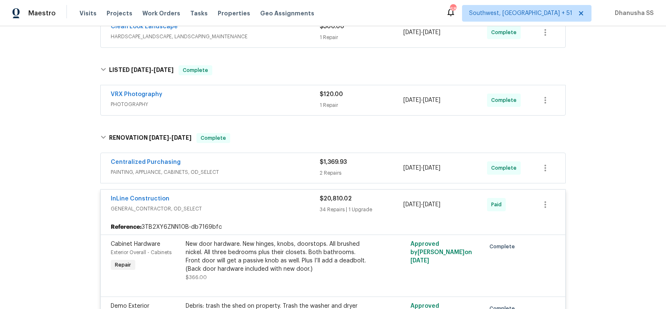
click at [278, 103] on span "PHOTOGRAPHY" at bounding box center [215, 104] width 209 height 8
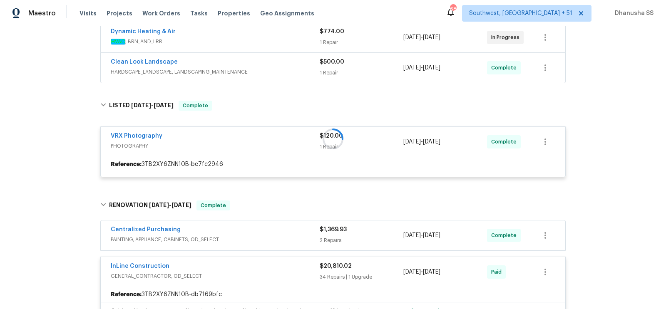
scroll to position [144, 0]
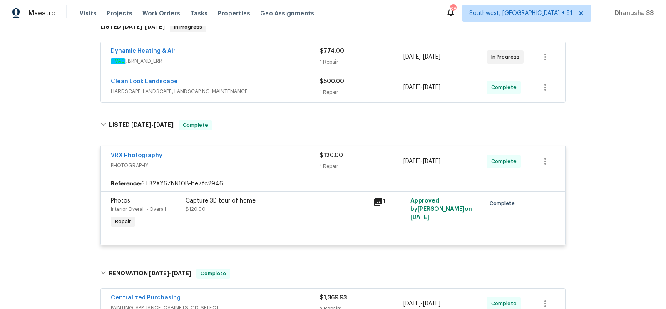
click at [282, 150] on div "VRX Photography PHOTOGRAPHY $120.00 1 Repair 8/19/2025 - 8/20/2025 Complete" at bounding box center [333, 162] width 465 height 30
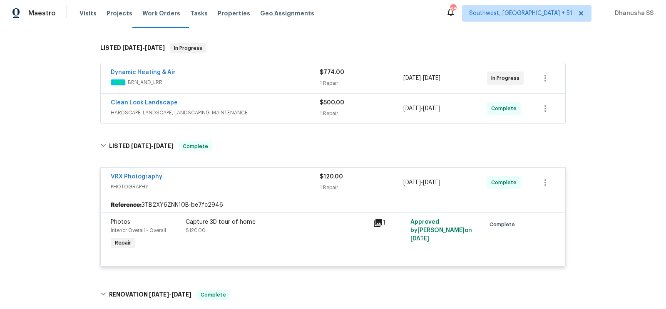
scroll to position [109, 0]
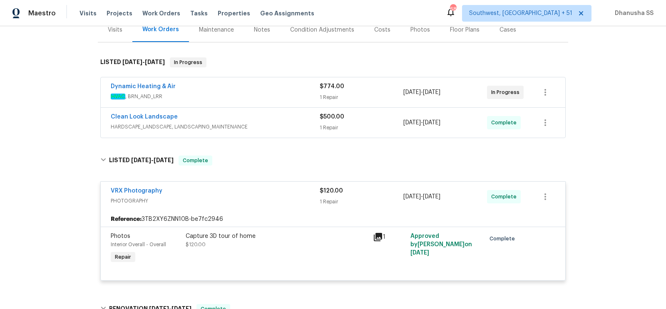
click at [287, 124] on span "HARDSCAPE_LANDSCAPE, LANDSCAPING_MAINTENANCE" at bounding box center [215, 127] width 209 height 8
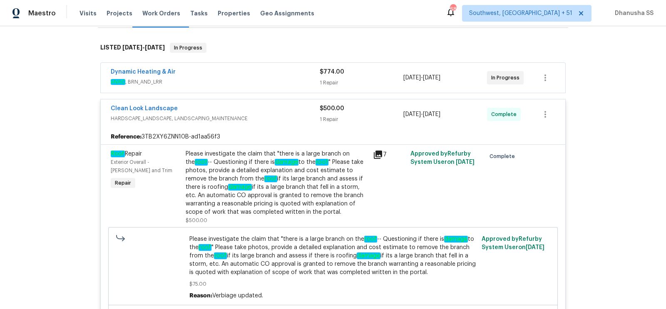
scroll to position [129, 0]
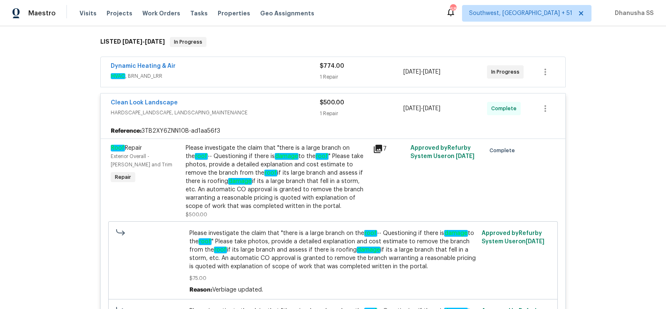
click at [255, 76] on span "HVAC , BRN_AND_LRR" at bounding box center [215, 76] width 209 height 8
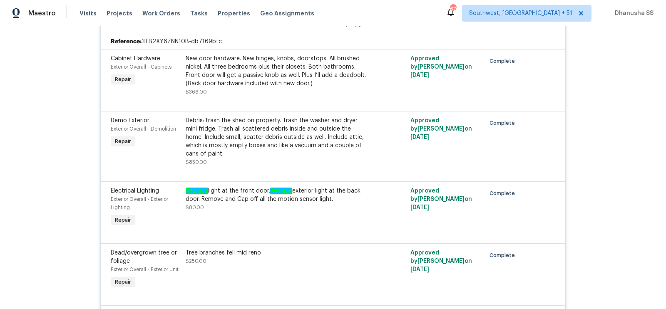
scroll to position [796, 0]
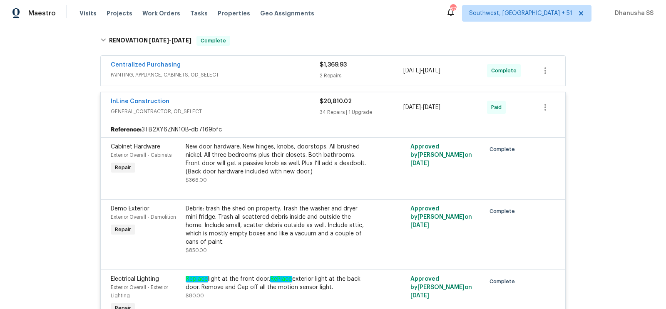
click at [251, 65] on div "Centralized Purchasing" at bounding box center [215, 66] width 209 height 10
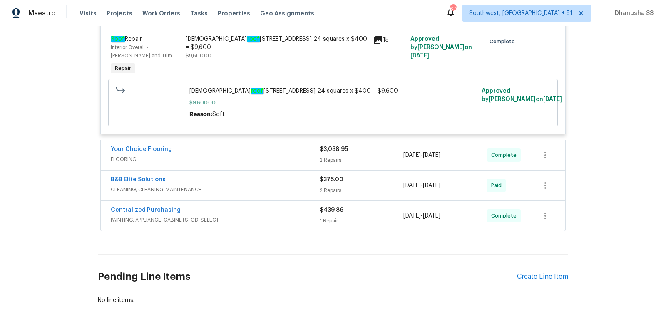
scroll to position [3748, 0]
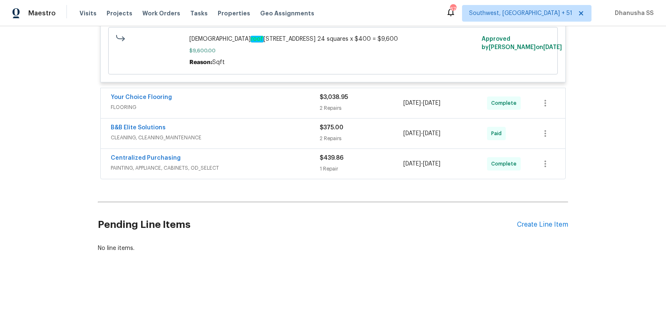
click at [269, 111] on span "FLOORING" at bounding box center [215, 107] width 209 height 8
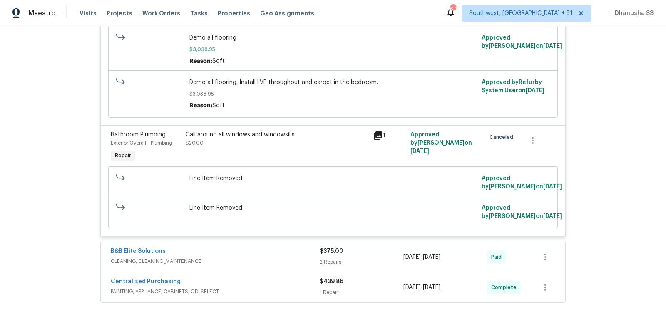
scroll to position [3973, 0]
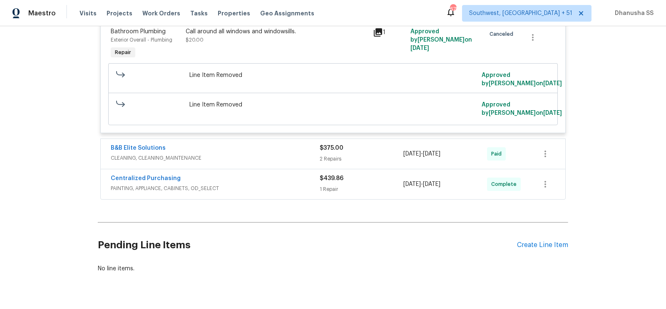
click at [263, 154] on div "B&B Elite Solutions" at bounding box center [215, 149] width 209 height 10
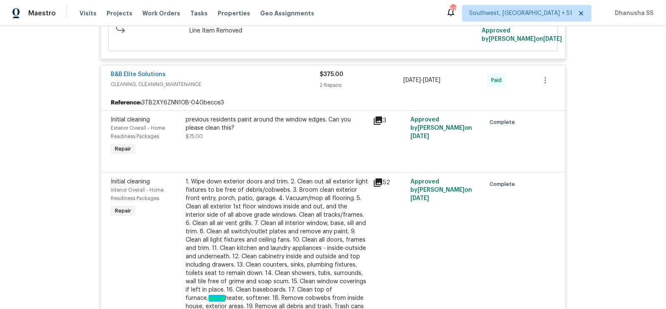
scroll to position [4308, 0]
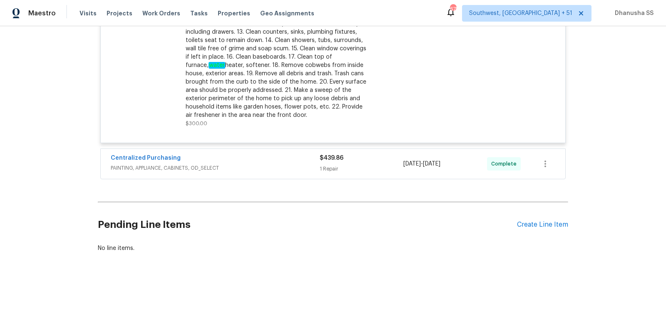
click at [288, 156] on div "Centralized Purchasing" at bounding box center [215, 159] width 209 height 10
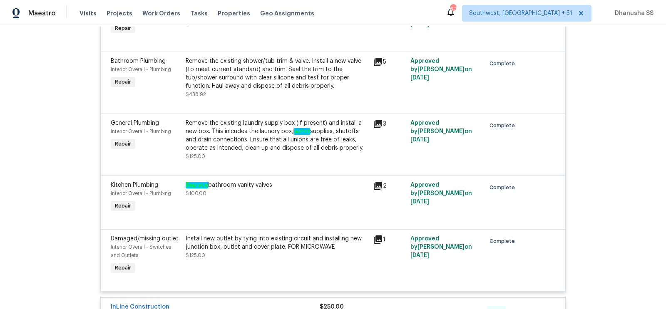
scroll to position [3506, 0]
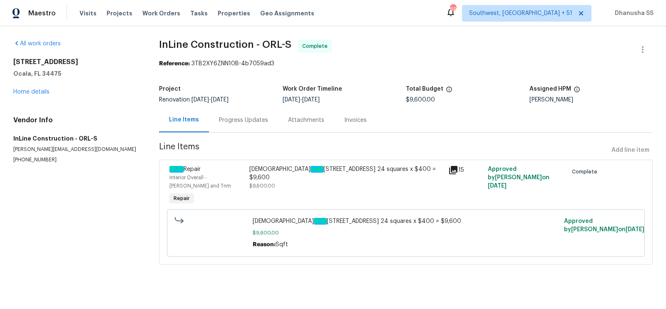
click at [242, 128] on div "Progress Updates" at bounding box center [243, 120] width 69 height 25
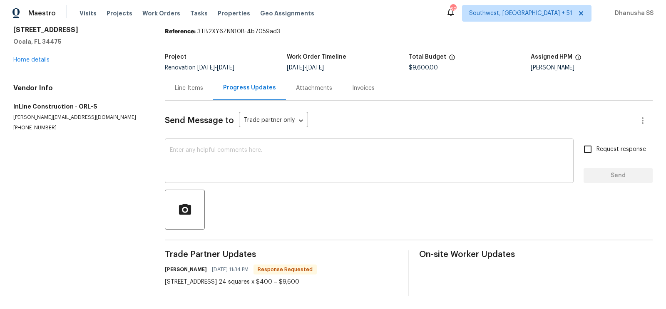
scroll to position [32, 0]
click at [182, 84] on div "Line Items" at bounding box center [189, 88] width 28 height 8
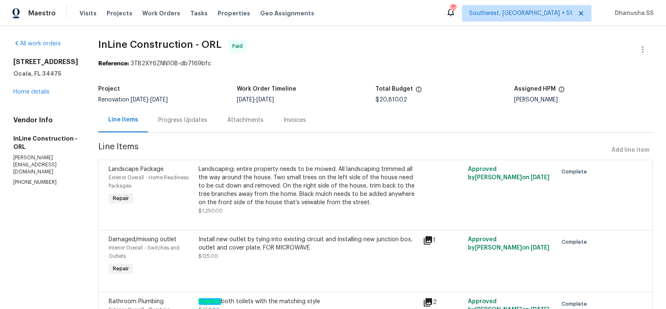
click at [174, 121] on div "Progress Updates" at bounding box center [182, 120] width 49 height 8
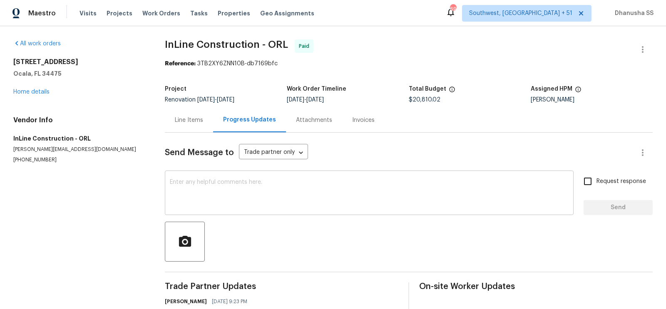
scroll to position [32, 0]
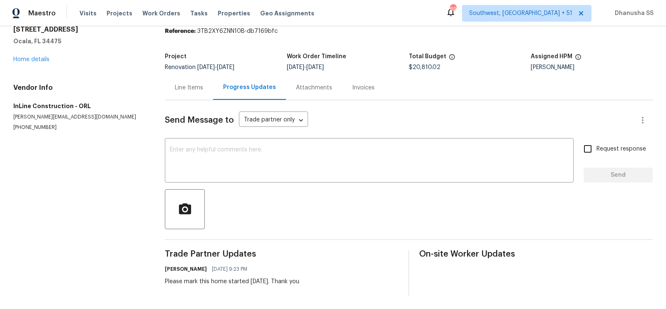
click at [182, 95] on div "Line Items" at bounding box center [189, 87] width 48 height 25
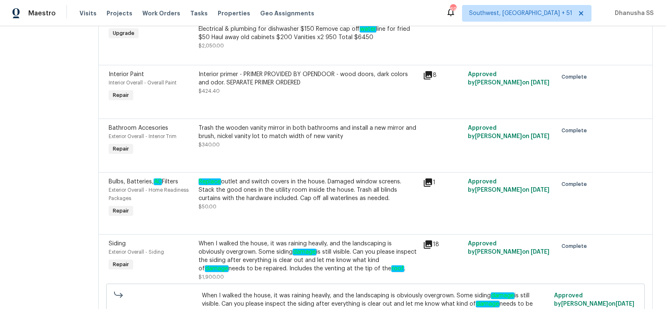
scroll to position [931, 0]
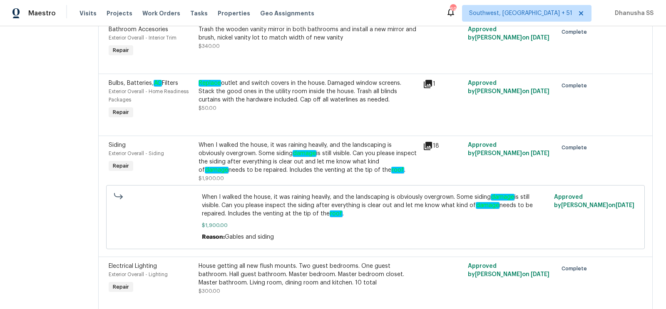
click at [250, 156] on div "When I walked the house, it was raining heavily, and the landscaping is obvious…" at bounding box center [309, 157] width 220 height 33
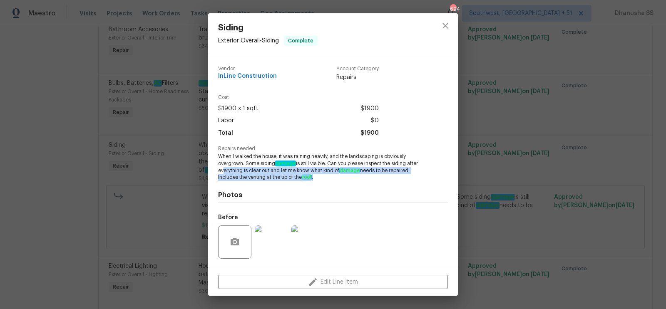
drag, startPoint x: 220, startPoint y: 173, endPoint x: 334, endPoint y: 177, distance: 115.0
click at [334, 177] on span "When I walked the house, it was raining heavily, and the landscaping is obvious…" at bounding box center [321, 167] width 207 height 28
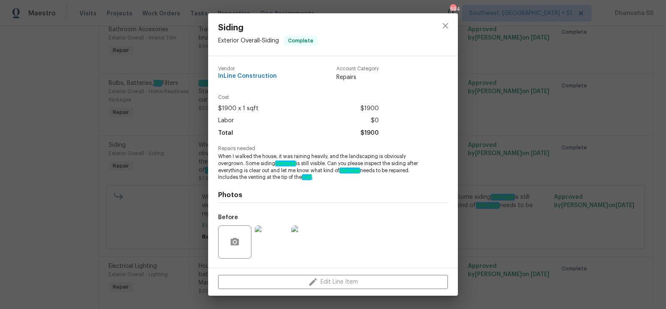
click at [329, 199] on h4 "Photos" at bounding box center [333, 195] width 230 height 8
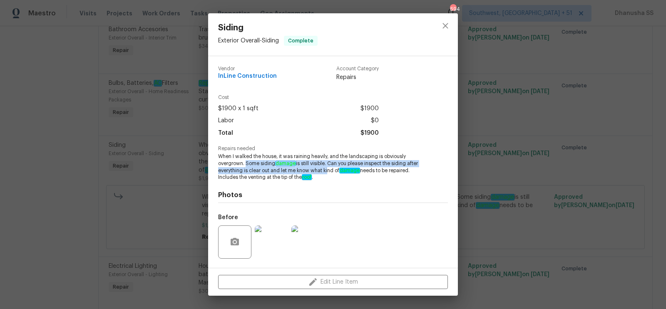
drag, startPoint x: 246, startPoint y: 165, endPoint x: 327, endPoint y: 167, distance: 80.9
click at [327, 167] on span "When I walked the house, it was raining heavily, and the landscaping is obvious…" at bounding box center [321, 167] width 207 height 28
click at [272, 229] on img at bounding box center [271, 242] width 33 height 33
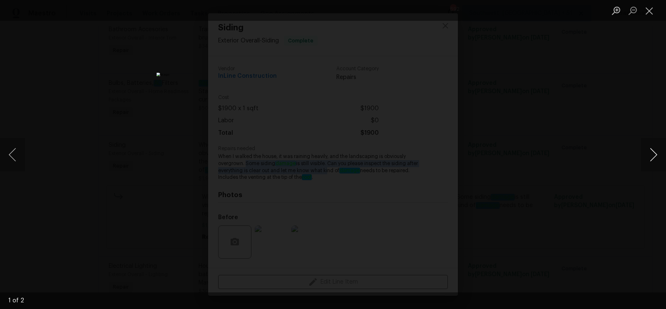
click at [645, 158] on button "Next image" at bounding box center [653, 154] width 25 height 33
click at [506, 127] on div "Lightbox" at bounding box center [333, 154] width 666 height 309
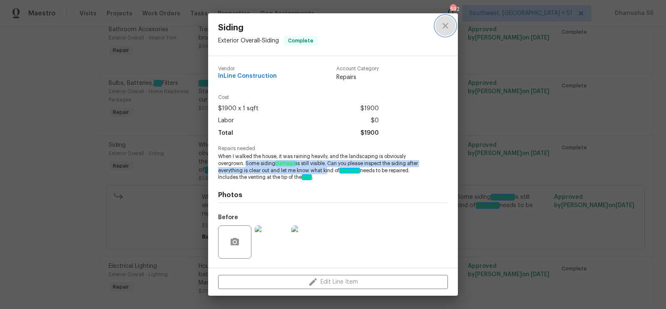
click at [442, 29] on icon "close" at bounding box center [446, 26] width 10 height 10
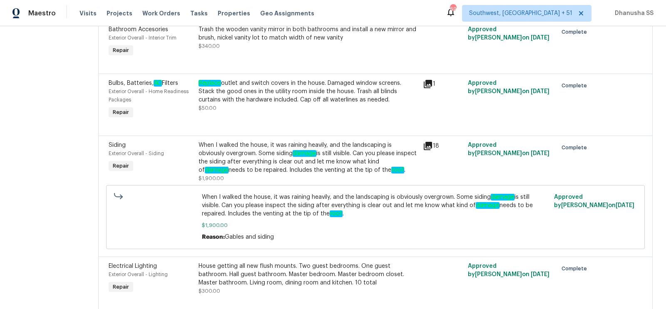
click at [295, 162] on div "When I walked the house, it was raining heavily, and the landscaping is obvious…" at bounding box center [309, 157] width 220 height 33
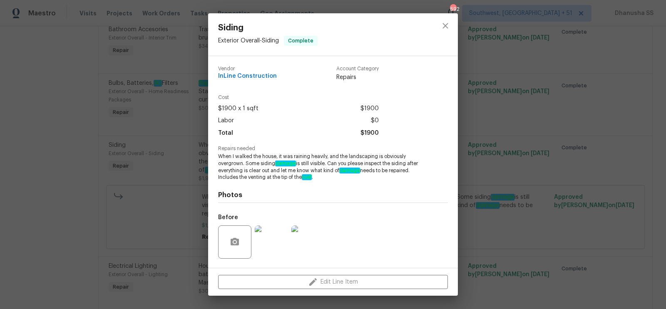
scroll to position [53, 0]
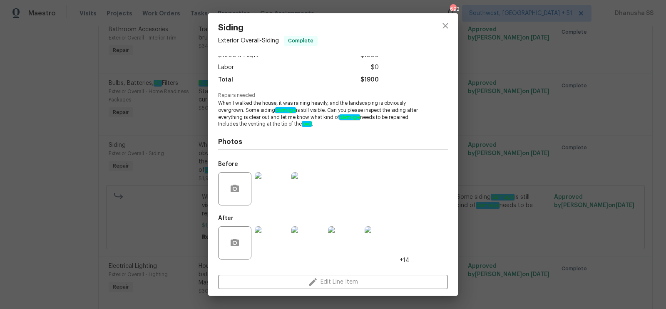
click at [277, 249] on img at bounding box center [271, 243] width 33 height 33
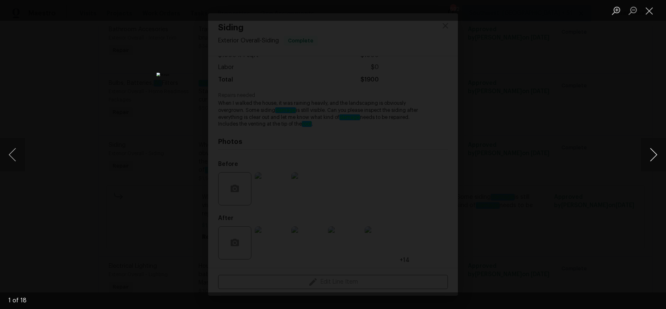
click at [644, 160] on button "Next image" at bounding box center [653, 154] width 25 height 33
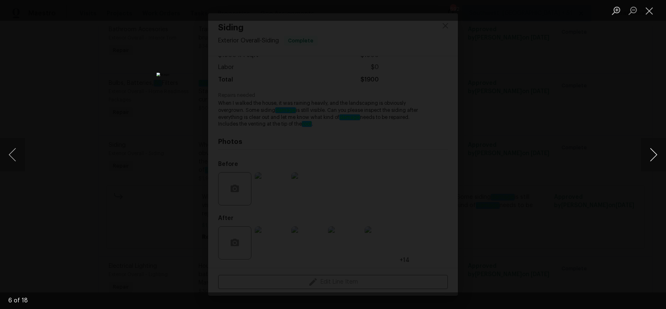
click at [644, 160] on button "Next image" at bounding box center [653, 154] width 25 height 33
click at [613, 140] on div "Lightbox" at bounding box center [333, 154] width 666 height 309
click at [650, 11] on button "Close lightbox" at bounding box center [649, 10] width 17 height 15
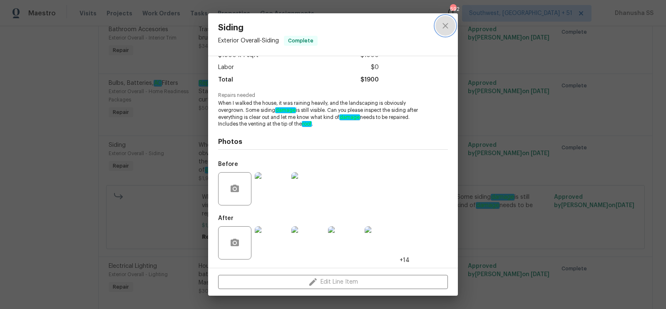
click at [445, 30] on icon "close" at bounding box center [446, 26] width 10 height 10
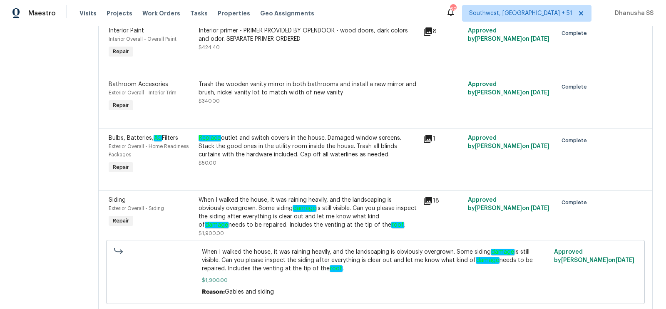
scroll to position [788, 0]
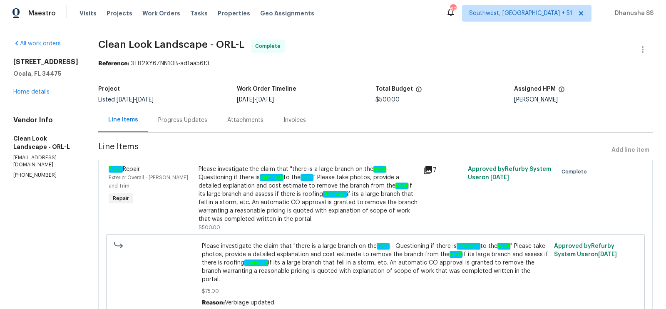
click at [187, 134] on section "Clean Look Landscape - ORL-L Complete Reference: 3TB2XY6ZNN10B-ad1aa56f3 Projec…" at bounding box center [375, 226] width 555 height 372
click at [187, 126] on div "Progress Updates" at bounding box center [182, 120] width 69 height 25
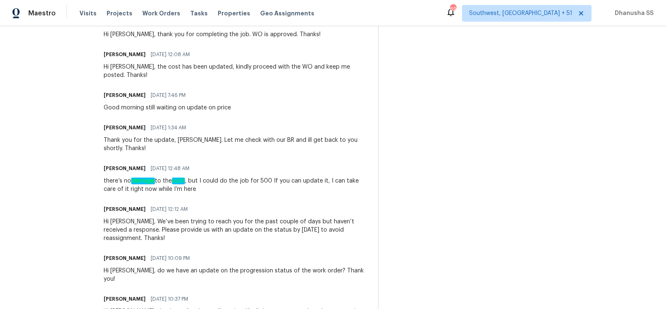
scroll to position [280, 0]
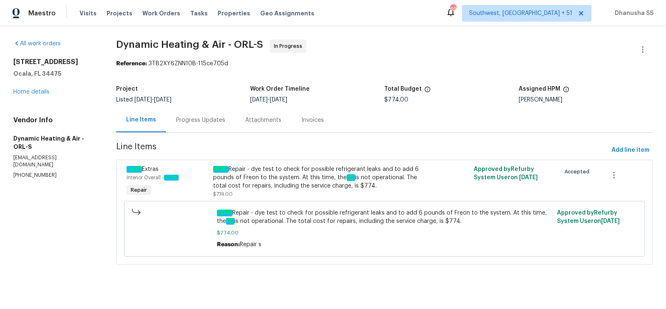
click at [191, 124] on div "Progress Updates" at bounding box center [200, 120] width 49 height 8
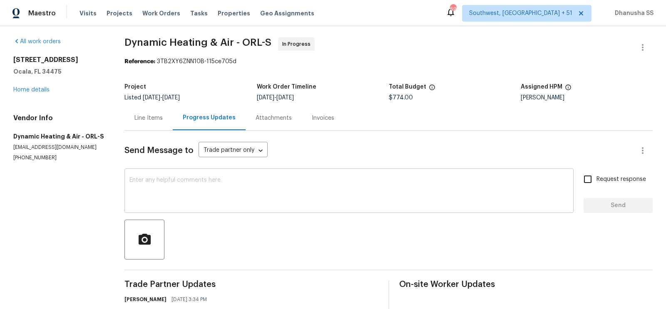
scroll to position [82, 0]
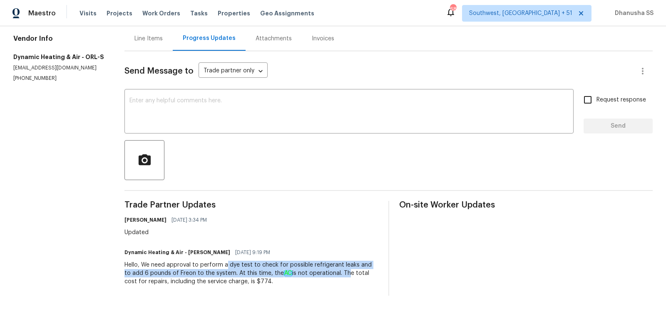
drag, startPoint x: 227, startPoint y: 265, endPoint x: 338, endPoint y: 277, distance: 111.0
click at [338, 277] on div "Hello, We need approval to perform a dye test to check for possible refrigerant…" at bounding box center [252, 273] width 254 height 25
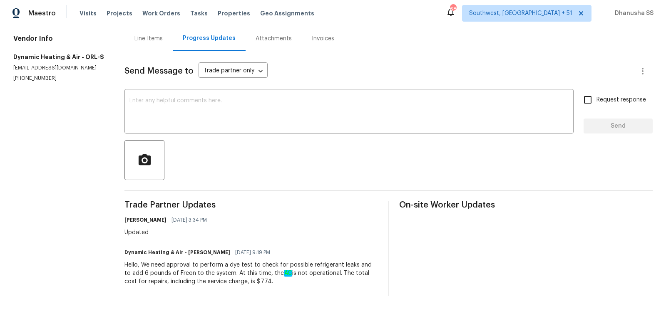
click at [140, 44] on div "Line Items" at bounding box center [149, 38] width 48 height 25
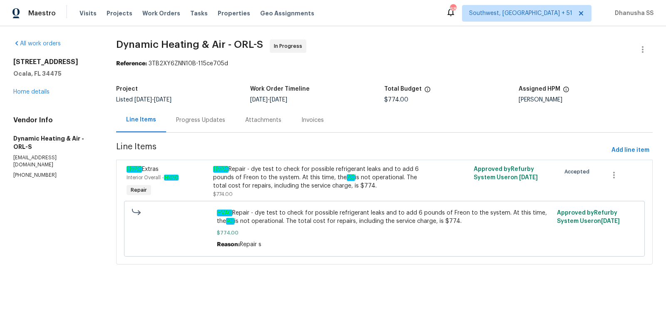
click at [210, 122] on div "Progress Updates" at bounding box center [200, 120] width 49 height 8
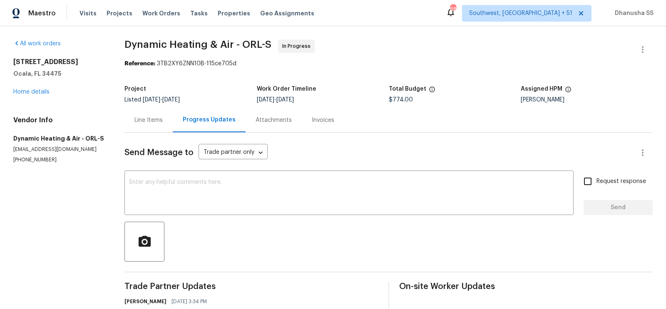
click at [317, 117] on div "Invoices" at bounding box center [323, 120] width 22 height 8
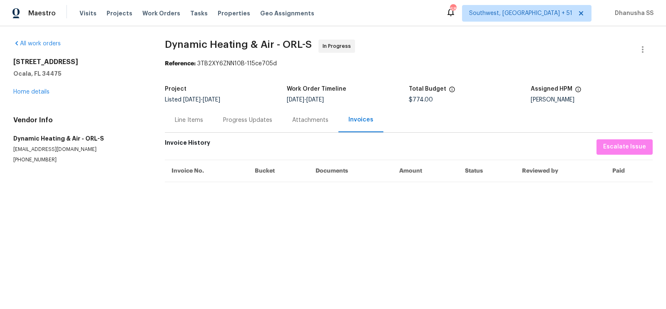
click at [198, 123] on div "Line Items" at bounding box center [189, 120] width 28 height 8
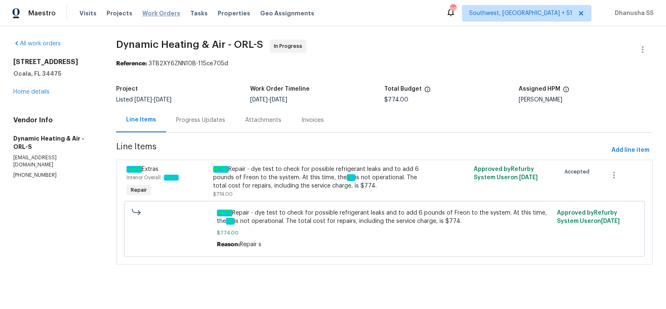
click at [157, 10] on span "Work Orders" at bounding box center [161, 13] width 38 height 8
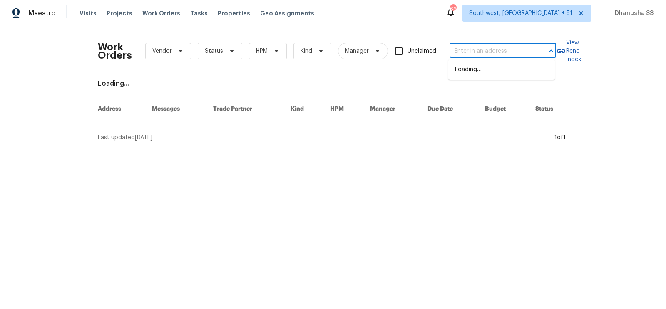
click at [465, 55] on input "text" at bounding box center [491, 51] width 83 height 13
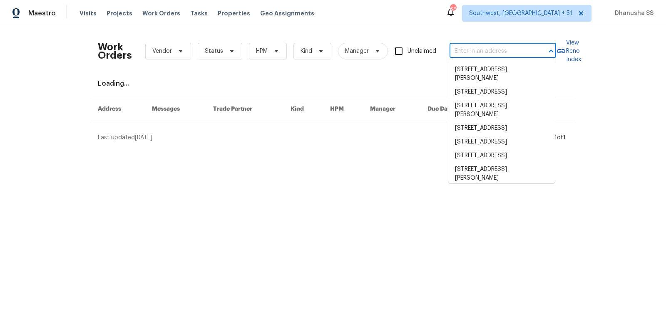
paste input "[STREET_ADDRESS][DATE]"
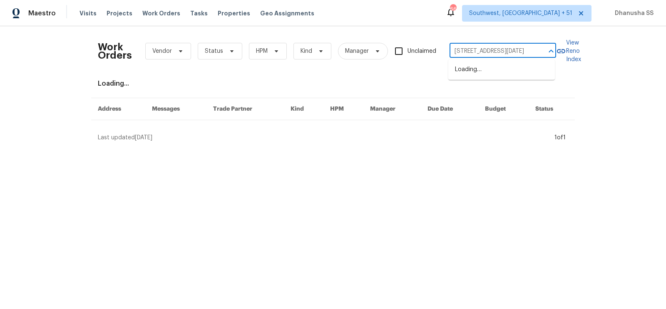
scroll to position [0, 30]
type input "[STREET_ADDRESS][DATE]"
click at [465, 65] on li "[STREET_ADDRESS][DATE]" at bounding box center [502, 70] width 107 height 14
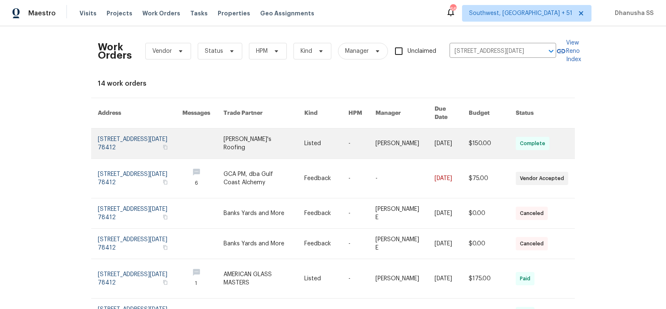
click at [312, 131] on link at bounding box center [326, 144] width 44 height 30
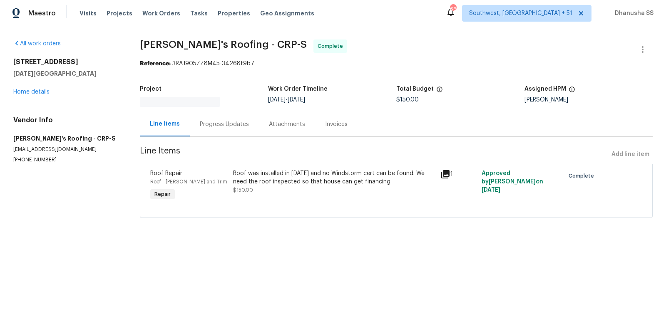
click at [39, 95] on div "[STREET_ADDRESS][DATE] Home details" at bounding box center [66, 77] width 107 height 38
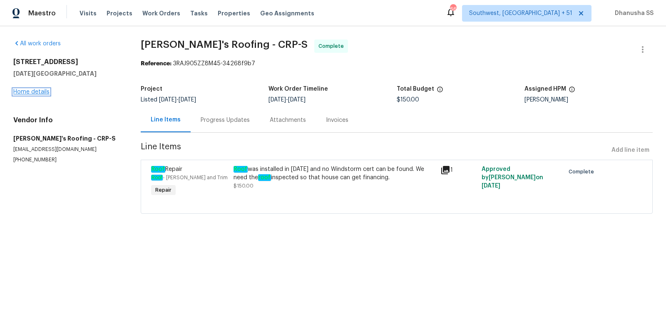
click at [39, 94] on link "Home details" at bounding box center [31, 92] width 36 height 6
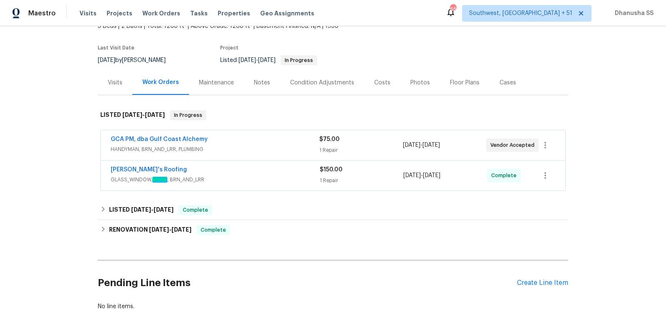
scroll to position [112, 0]
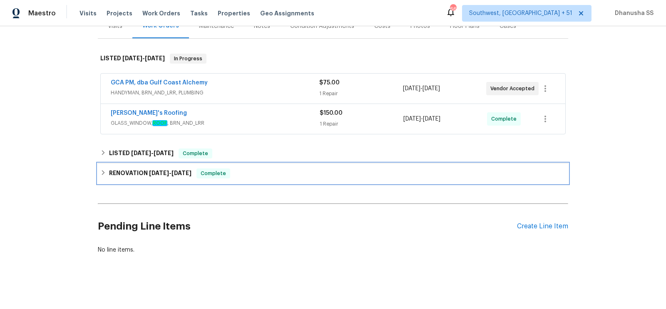
click at [244, 171] on div "RENOVATION [DATE] - [DATE] Complete" at bounding box center [333, 174] width 466 height 10
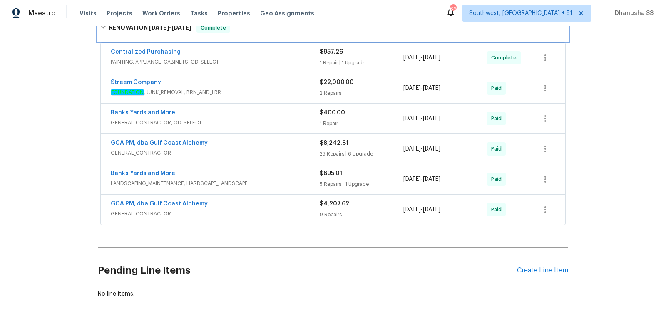
scroll to position [262, 0]
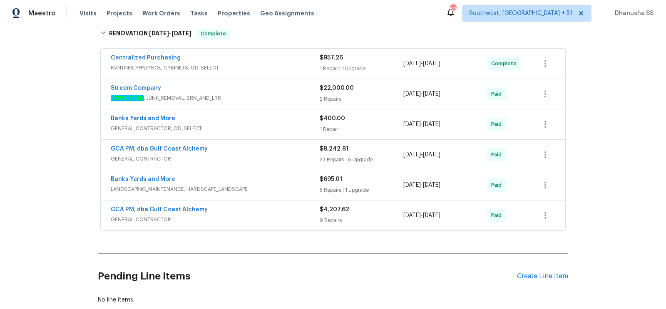
click at [287, 95] on span "FOUNDATION , JUNK_REMOVAL, BRN_AND_LRR" at bounding box center [215, 98] width 209 height 8
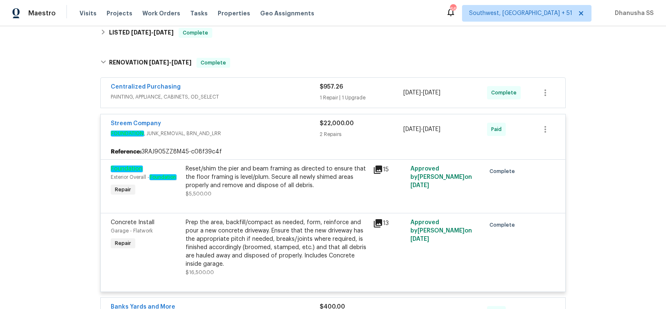
scroll to position [231, 0]
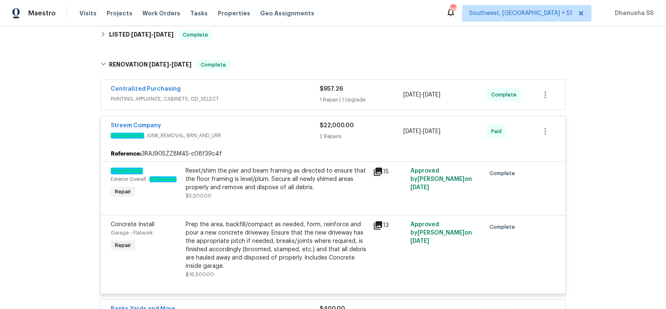
click at [289, 99] on span "PAINTING, APPLIANCE, CABINETS, OD_SELECT" at bounding box center [215, 99] width 209 height 8
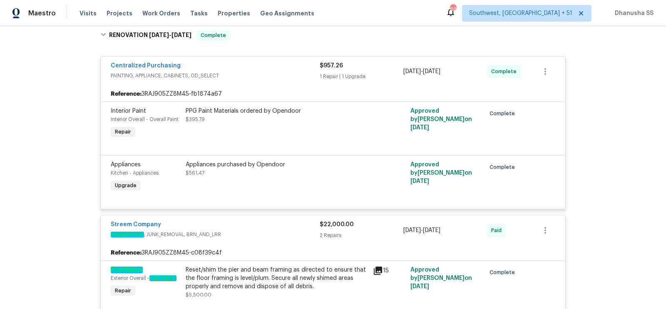
scroll to position [160, 0]
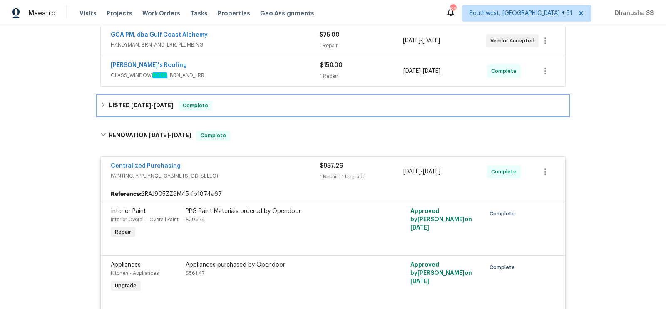
click at [237, 105] on div "LISTED [DATE] - [DATE] Complete" at bounding box center [333, 106] width 466 height 10
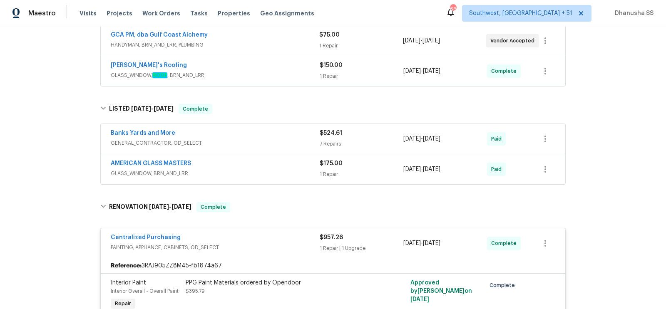
click at [291, 163] on div "AMERICAN GLASS MASTERS" at bounding box center [215, 165] width 209 height 10
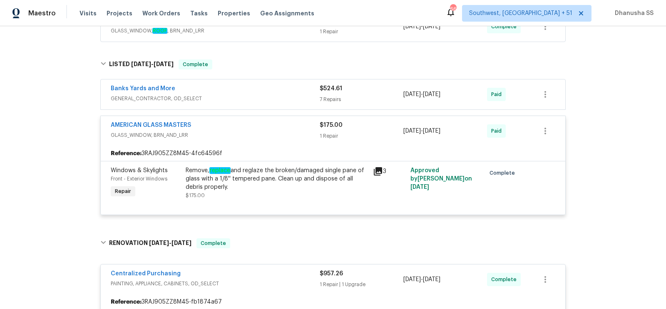
scroll to position [195, 0]
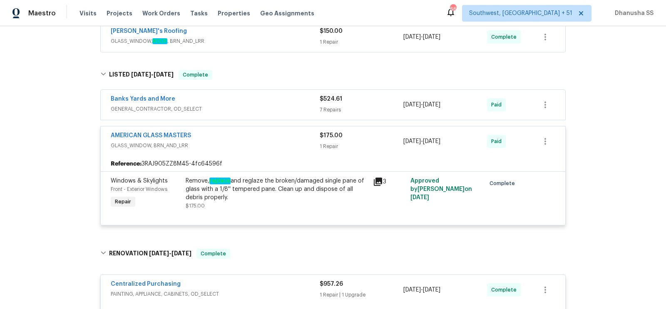
click at [267, 106] on span "GENERAL_CONTRACTOR, OD_SELECT" at bounding box center [215, 109] width 209 height 8
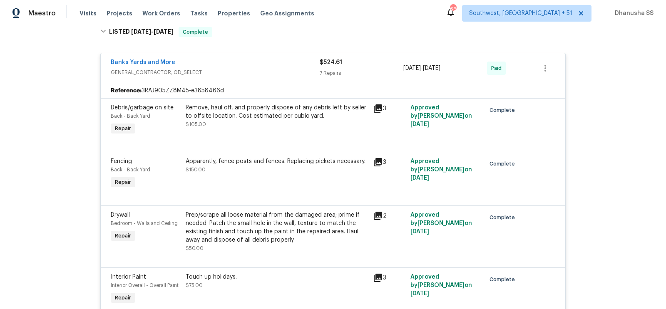
scroll to position [168, 0]
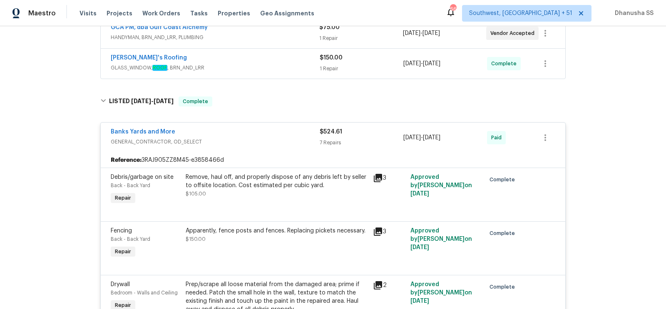
click at [250, 70] on span "GLASS_WINDOW, ROOF , BRN_AND_LRR" at bounding box center [215, 68] width 209 height 8
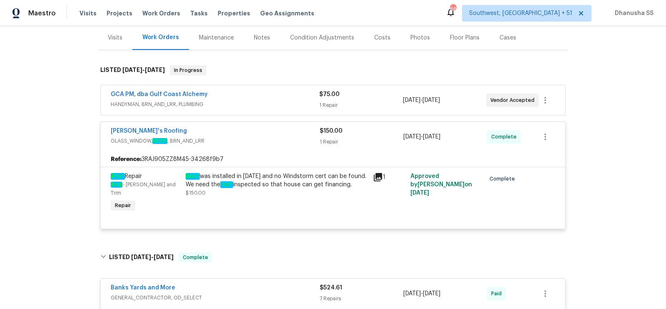
scroll to position [87, 0]
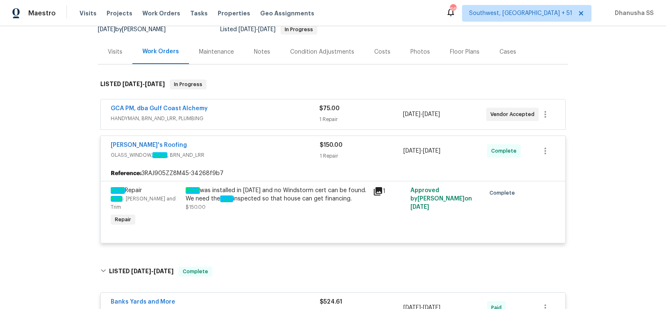
click at [280, 112] on div "GCA PM, dba Gulf Coast Alchemy" at bounding box center [215, 110] width 209 height 10
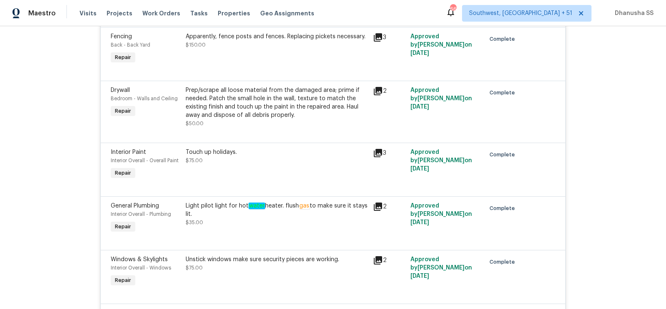
scroll to position [0, 0]
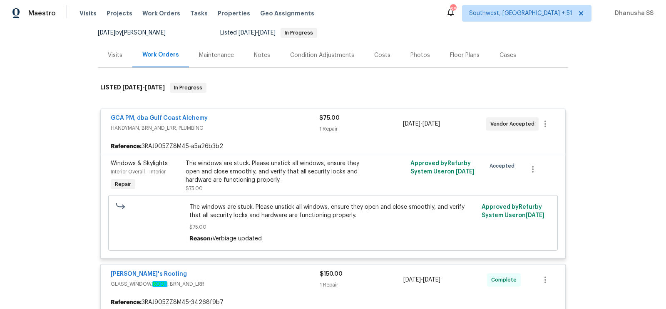
click at [279, 122] on div "GCA PM, dba Gulf Coast Alchemy" at bounding box center [215, 119] width 209 height 10
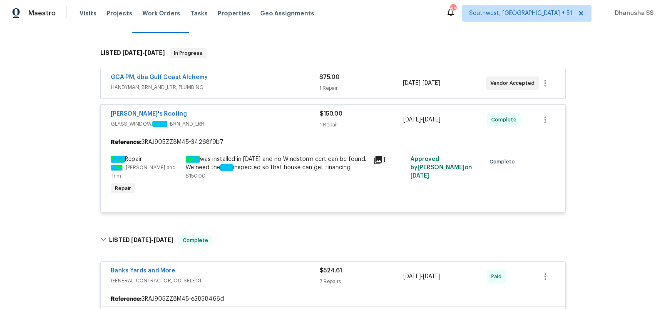
click at [276, 132] on div "[PERSON_NAME]'s Roofing GLASS_WINDOW, ROOF , BRN_AND_LRR $150.00 1 Repair [DATE…" at bounding box center [333, 120] width 465 height 30
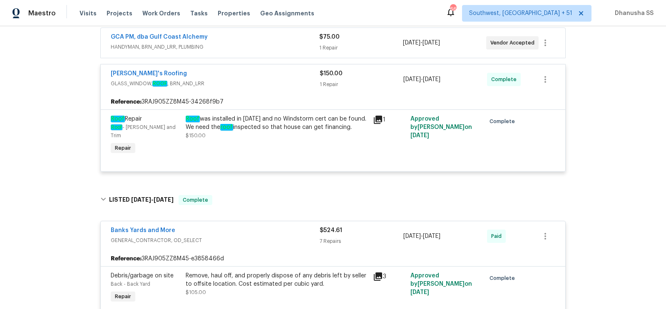
scroll to position [167, 0]
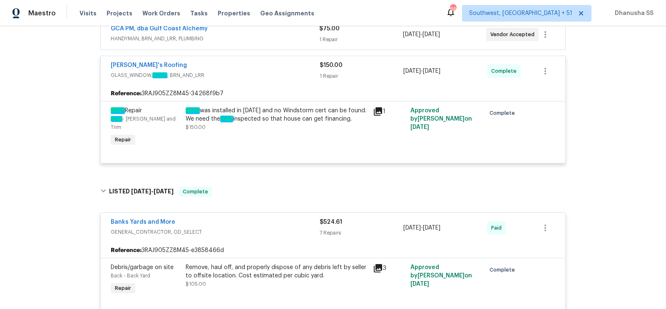
click at [287, 68] on div "[PERSON_NAME]'s Roofing" at bounding box center [215, 66] width 209 height 10
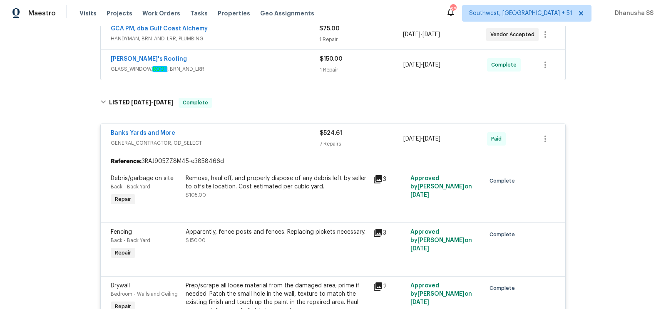
click at [279, 139] on span "GENERAL_CONTRACTOR, OD_SELECT" at bounding box center [215, 143] width 209 height 8
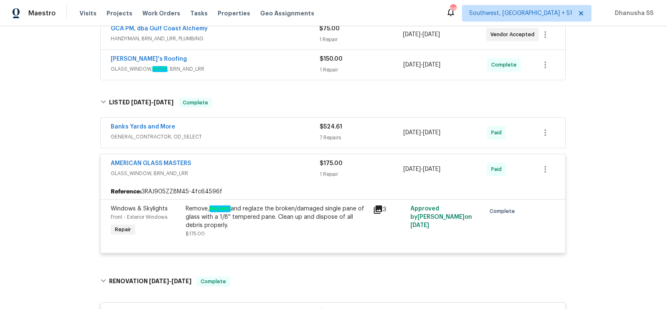
scroll to position [253, 0]
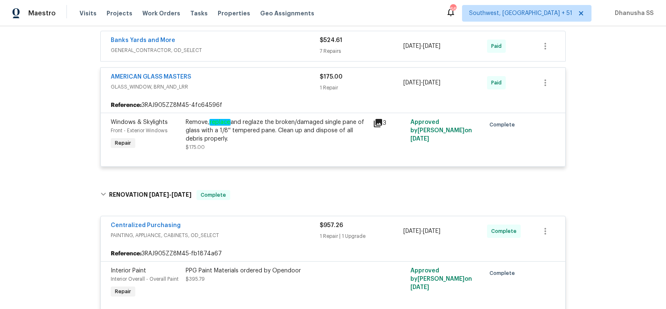
click at [277, 87] on span "GLASS_WINDOW, BRN_AND_LRR" at bounding box center [215, 87] width 209 height 8
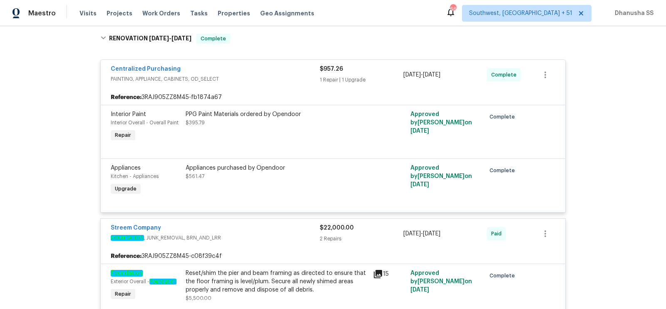
click at [277, 87] on div "Centralized Purchasing PAINTING, APPLIANCE, CABINETS, OD_SELECT $957.26 1 Repai…" at bounding box center [333, 75] width 465 height 30
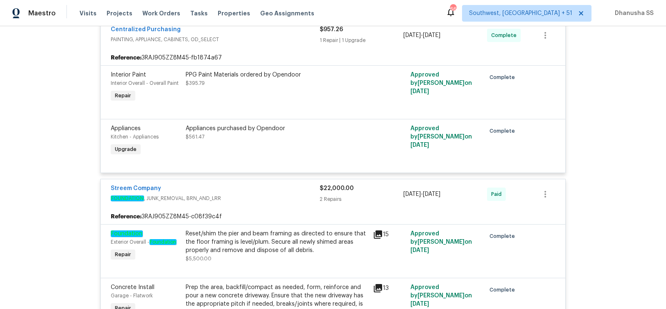
scroll to position [403, 0]
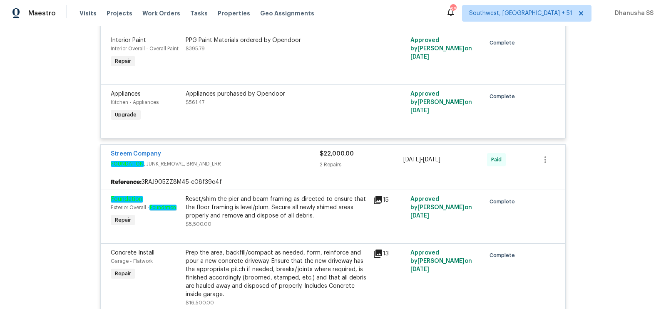
click at [284, 152] on div "Streem Company" at bounding box center [215, 155] width 209 height 10
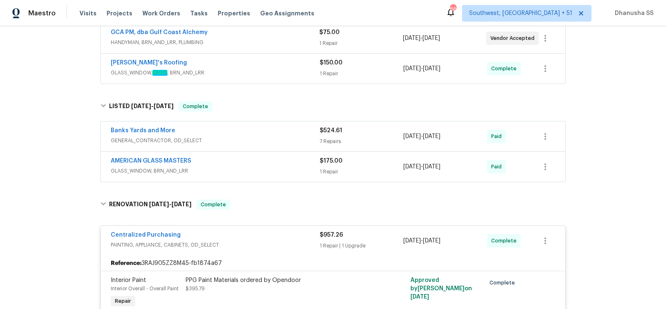
scroll to position [151, 0]
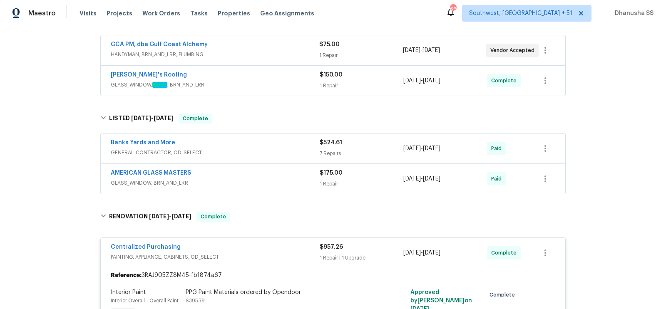
click at [297, 71] on div "[PERSON_NAME]'s Roofing" at bounding box center [215, 76] width 209 height 10
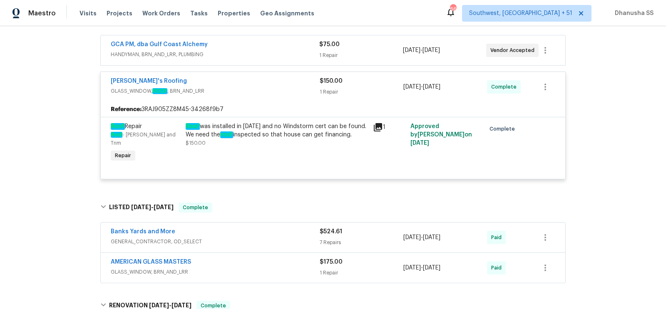
click at [266, 228] on div "Banks Yards and More" at bounding box center [215, 233] width 209 height 10
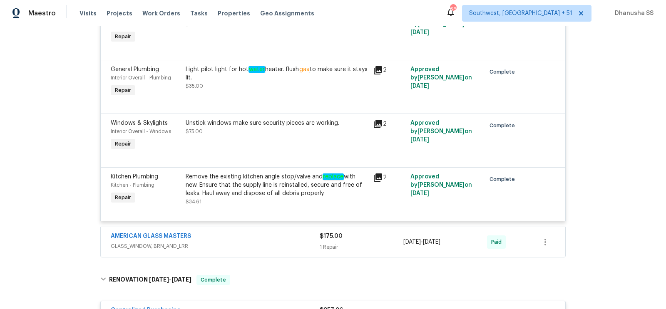
scroll to position [654, 0]
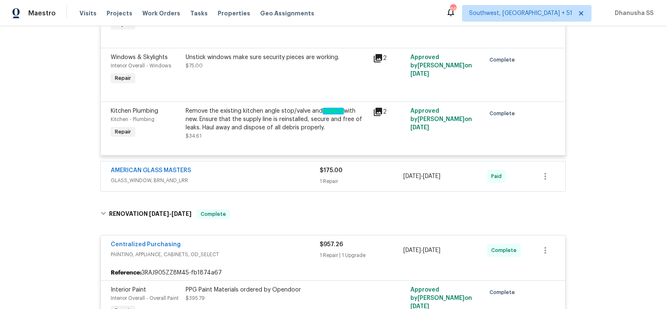
click at [279, 177] on span "GLASS_WINDOW, BRN_AND_LRR" at bounding box center [215, 181] width 209 height 8
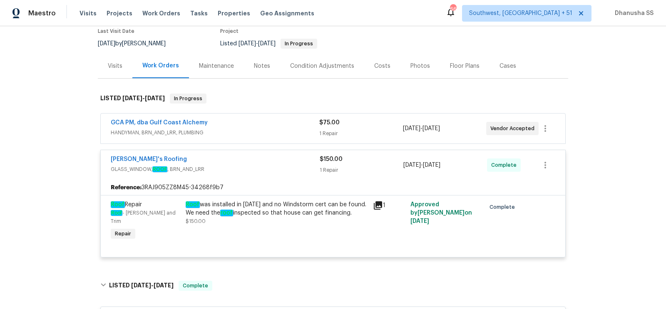
scroll to position [0, 0]
